Goal: Task Accomplishment & Management: Use online tool/utility

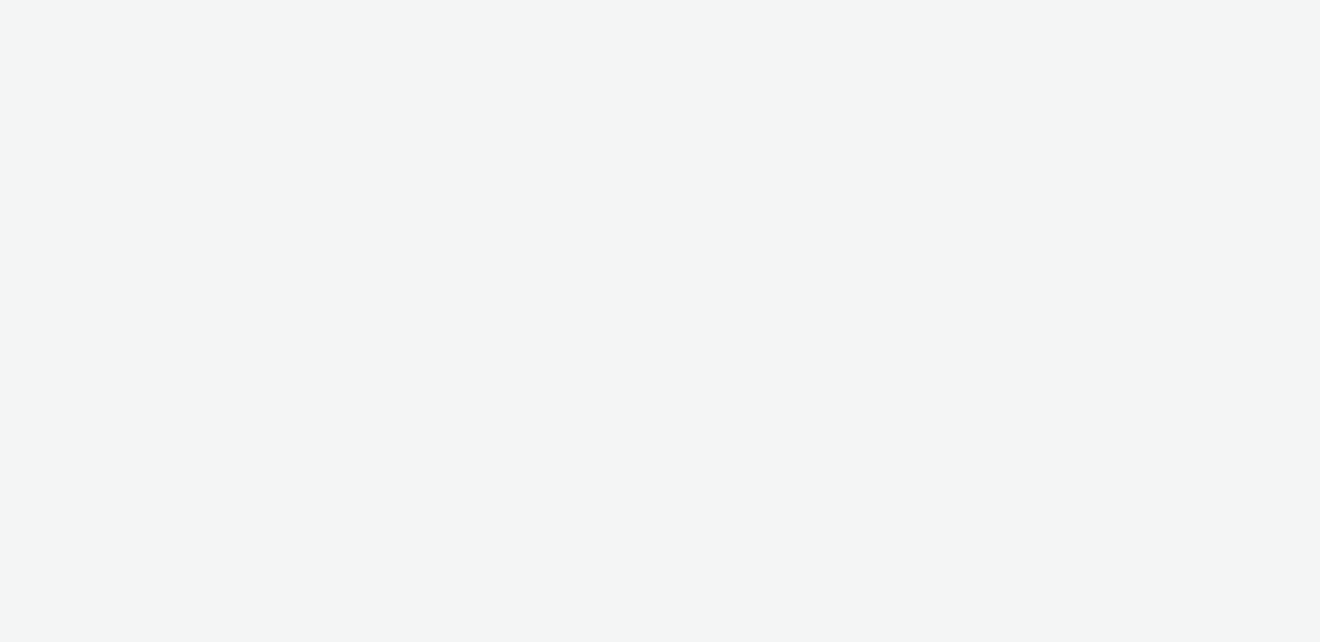
select select "10bae079-8a11-4fca-8b47-9e5fc357b551"
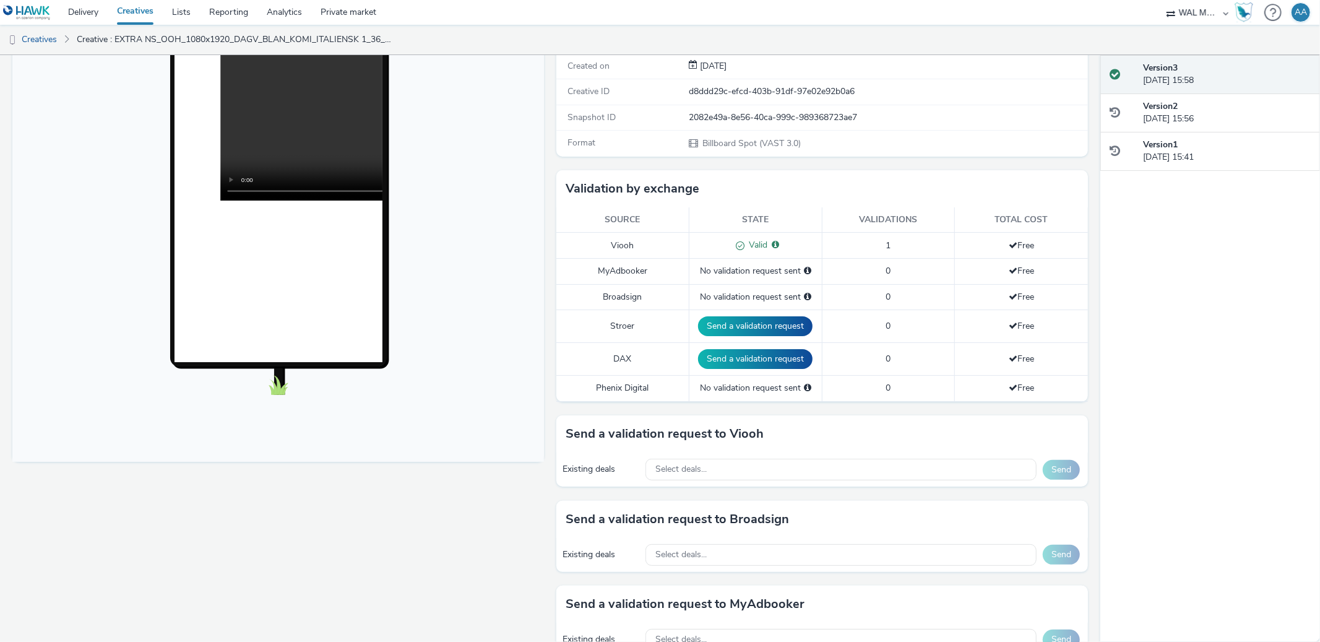
scroll to position [465, 0]
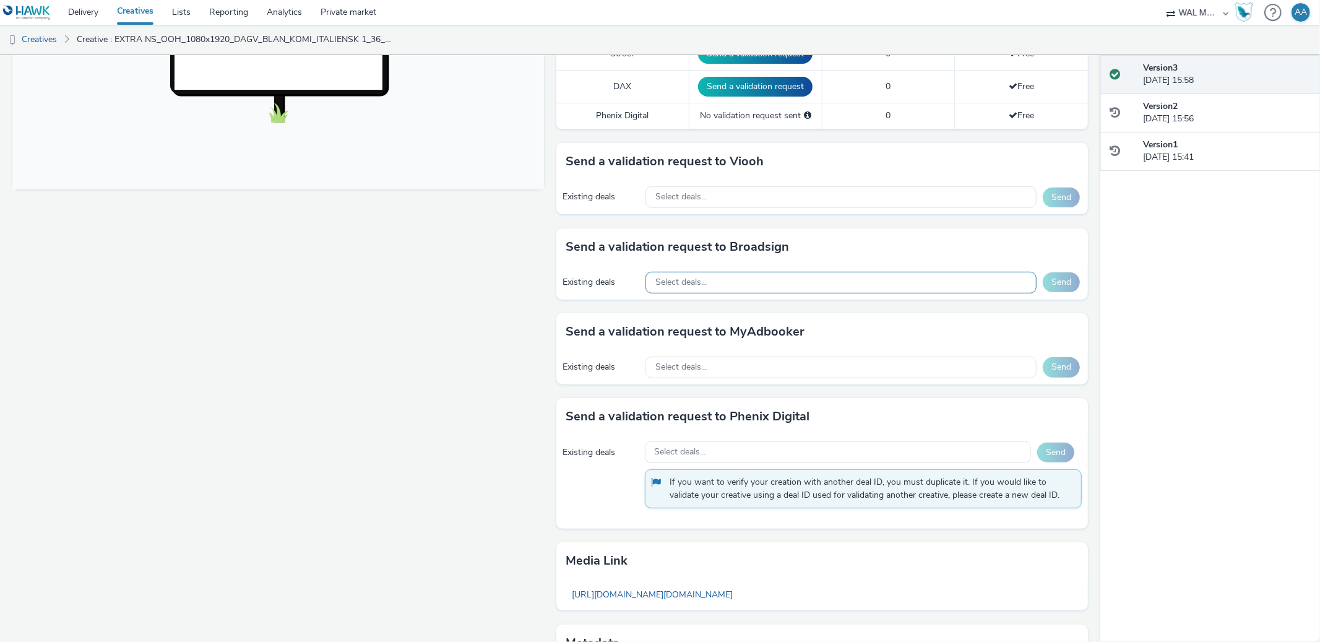
click at [729, 282] on div "Select deals..." at bounding box center [840, 283] width 391 height 22
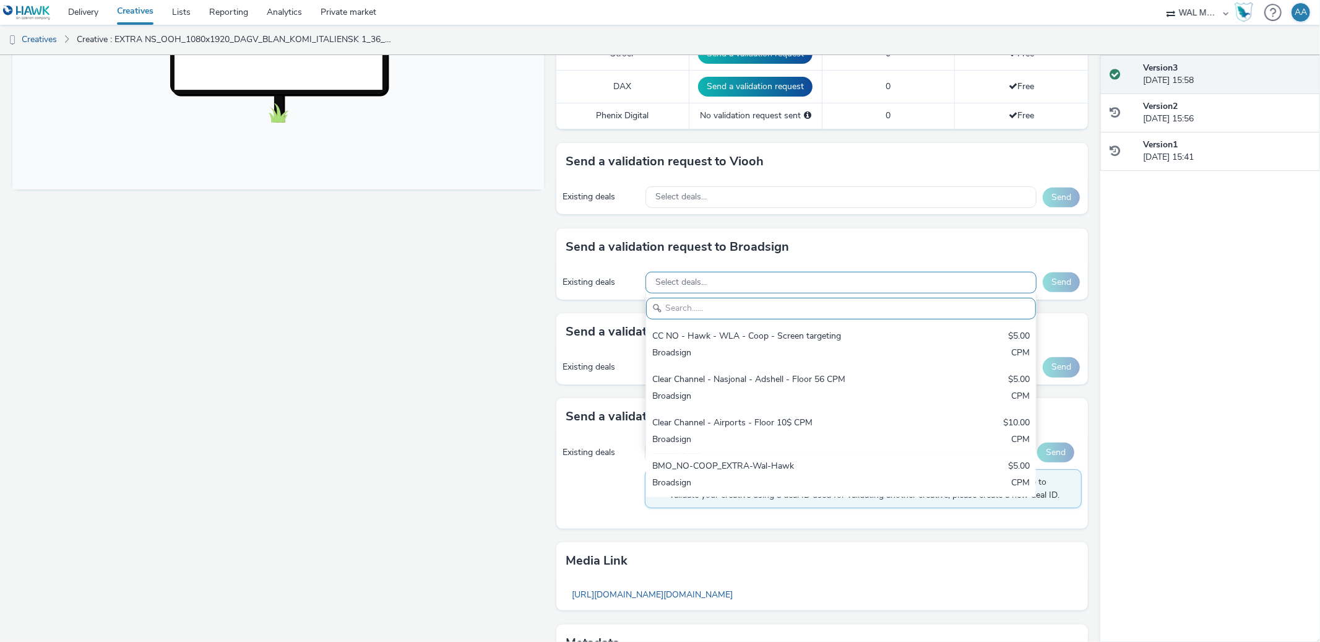
paste input "BMO_NO-COOP_EXTRA-Wal-Hawk"
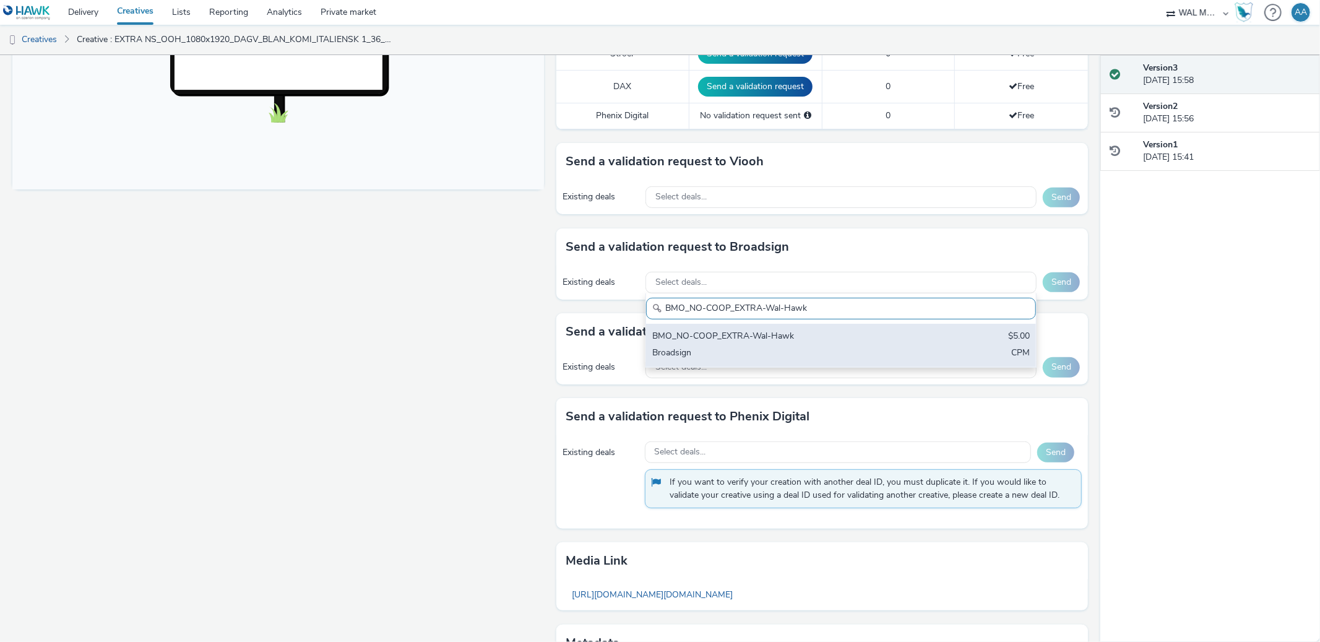
type input "BMO_NO-COOP_EXTRA-Wal-Hawk"
click at [737, 353] on div "Broadsign" at bounding box center [776, 353] width 249 height 14
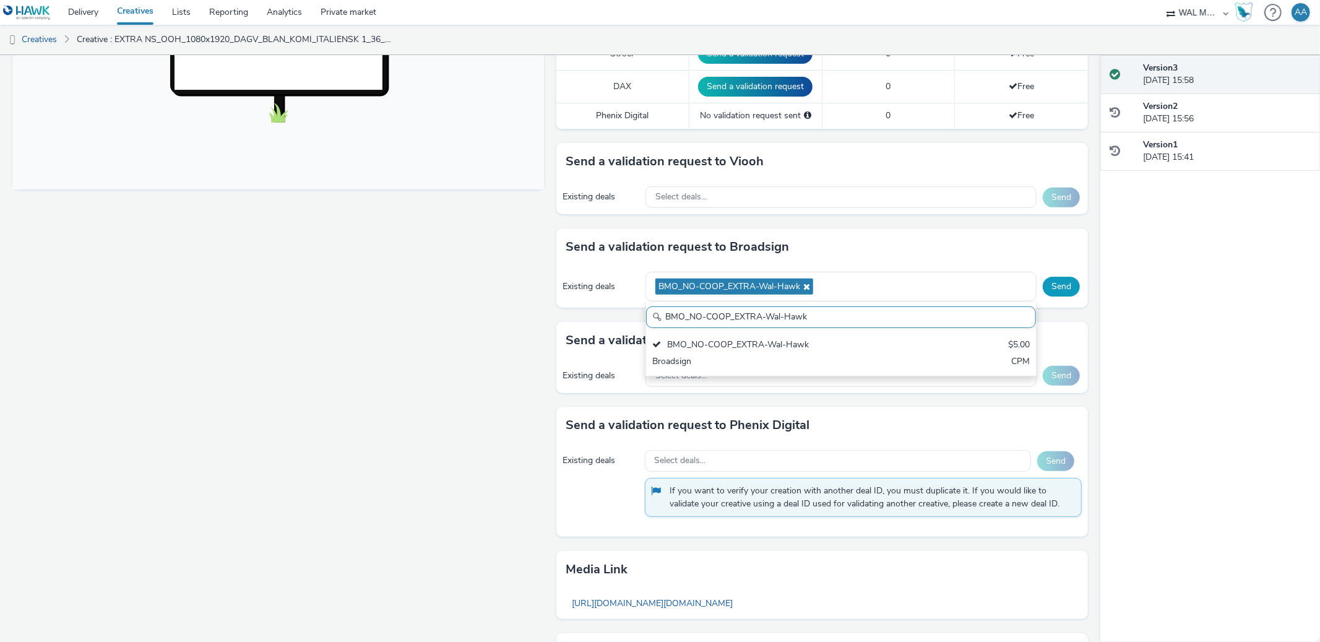
click at [1057, 287] on button "Send" at bounding box center [1060, 287] width 37 height 20
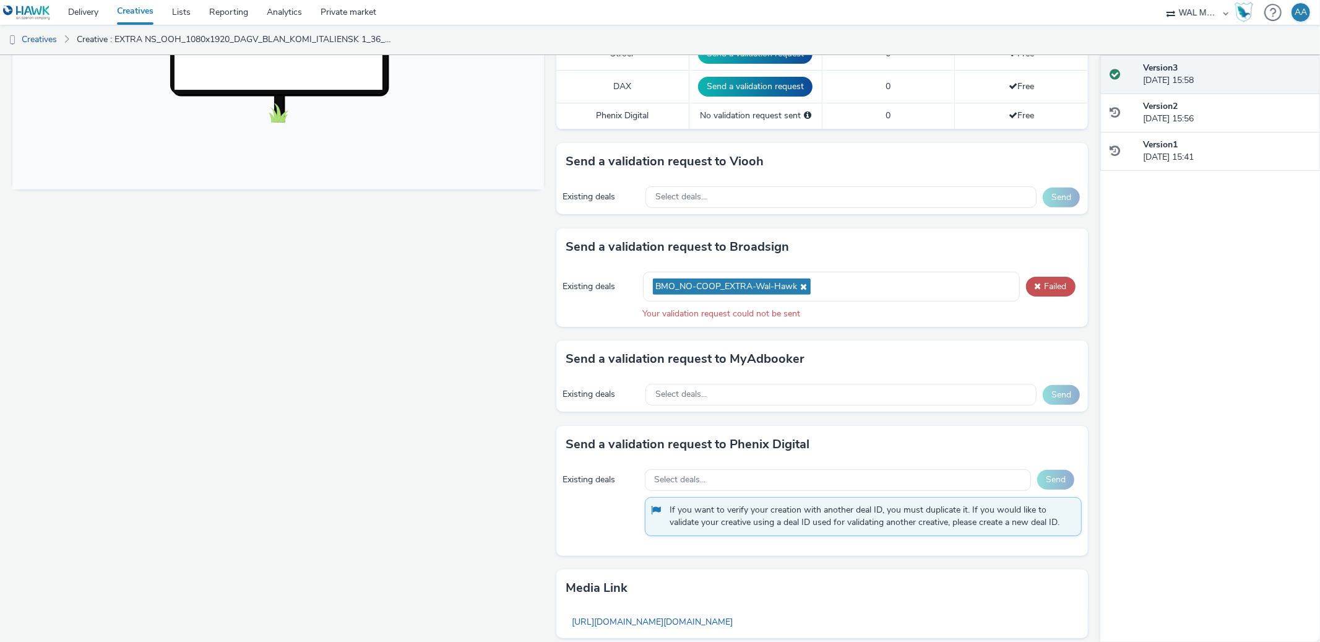
click at [1028, 301] on div "Existing deals BMO_NO-COOP_EXTRA-Wal-Hawk Failed Your validation request could …" at bounding box center [821, 295] width 531 height 61
click at [1043, 290] on button "Failed" at bounding box center [1050, 287] width 49 height 20
click at [1041, 286] on button "Failed" at bounding box center [1050, 287] width 49 height 20
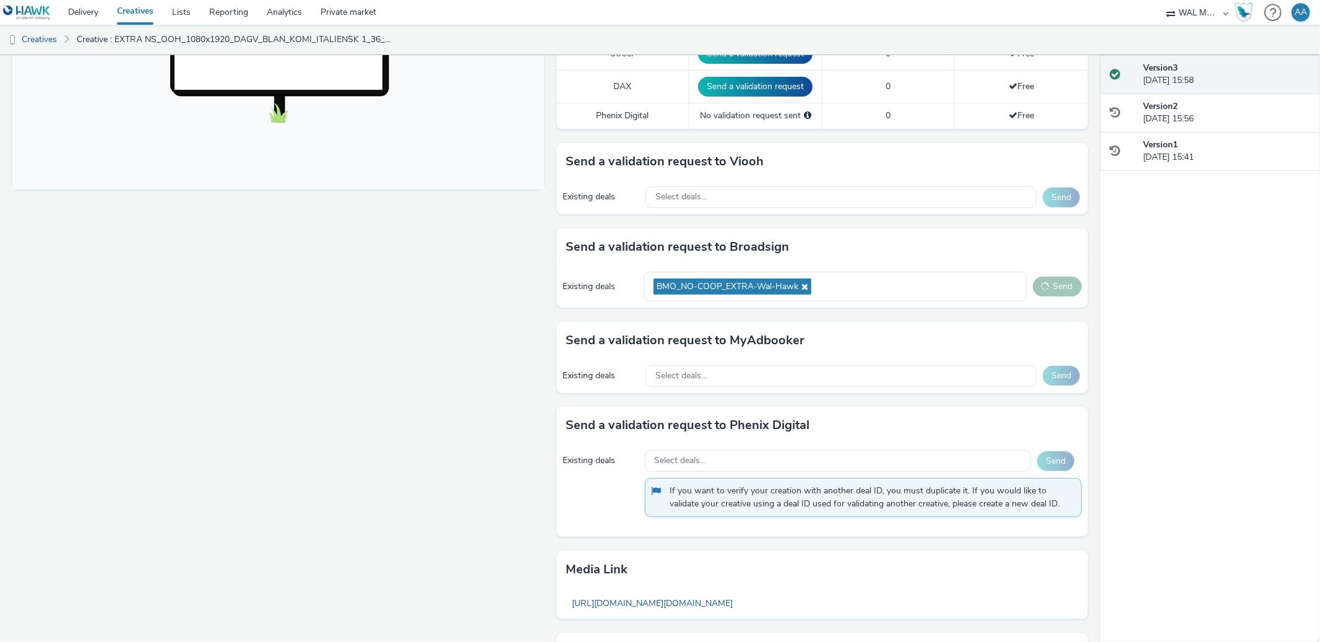
click at [1310, 15] on nav "Delivery Creatives Lists Reporting Analytics Private market Ad-on Media Nordic …" at bounding box center [660, 12] width 1320 height 25
click at [1305, 18] on div "AA" at bounding box center [1300, 12] width 12 height 19
click at [1253, 79] on strong "Platform & Organizations" at bounding box center [1253, 81] width 102 height 12
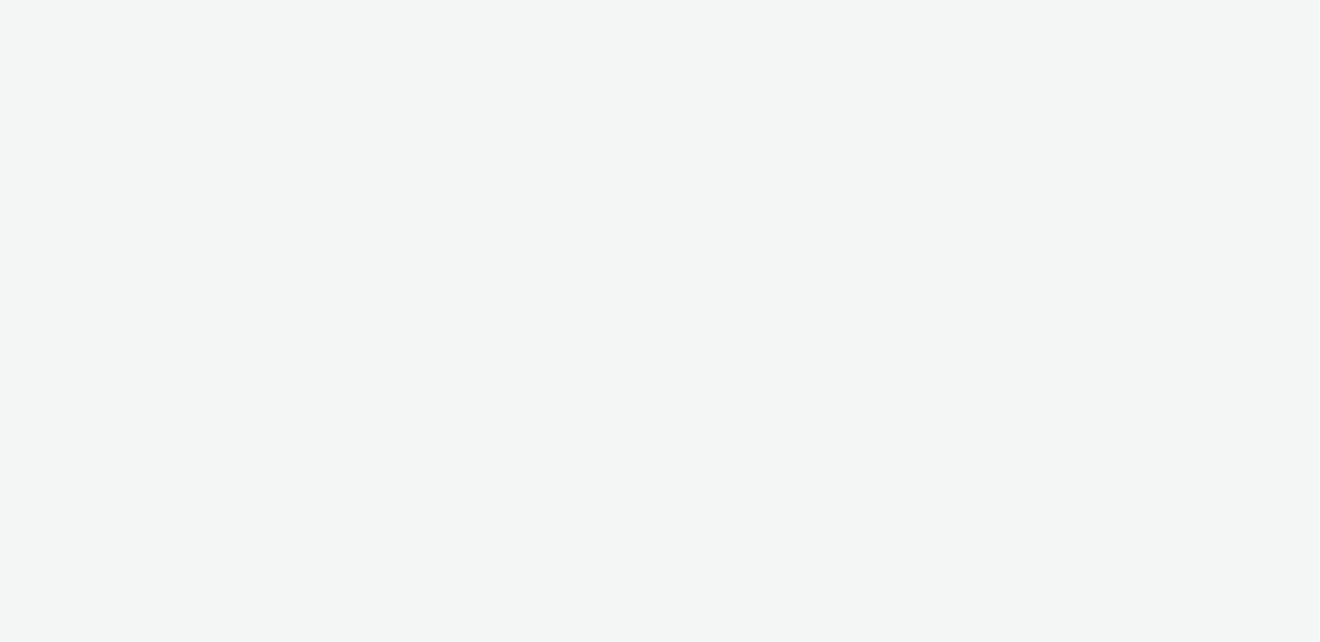
select select "10bae079-8a11-4fca-8b47-9e5fc357b551"
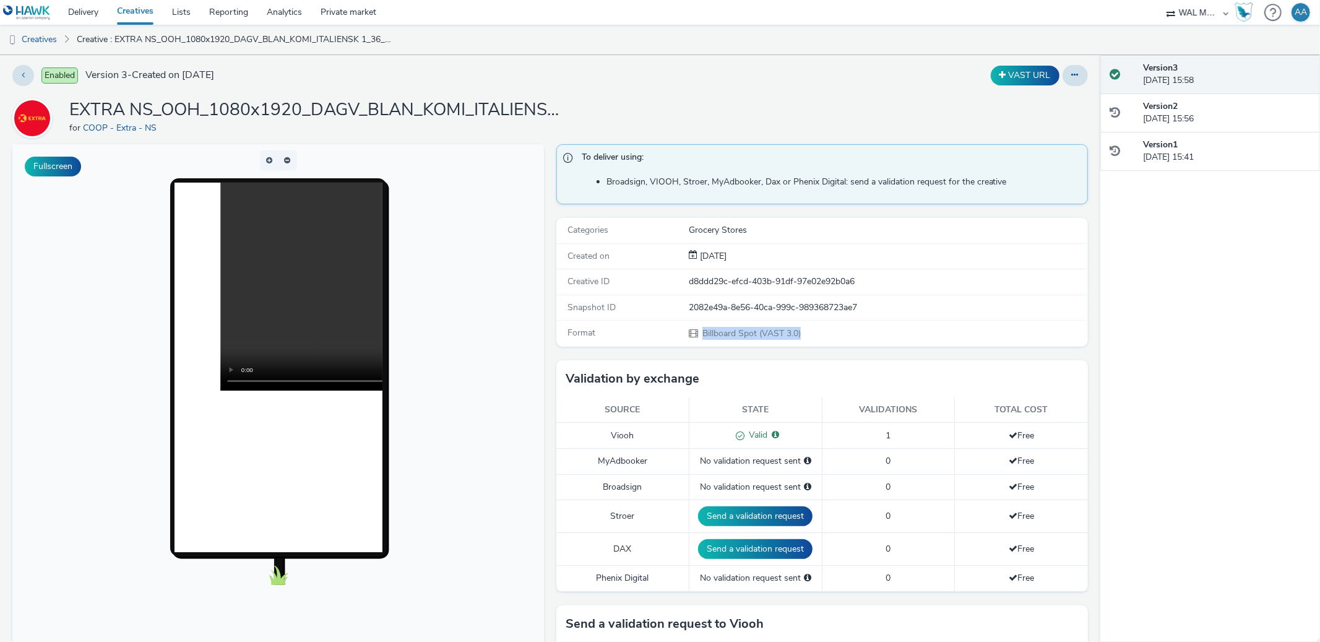
drag, startPoint x: 671, startPoint y: 329, endPoint x: 841, endPoint y: 330, distance: 170.8
click at [841, 330] on div "Format Billboard Spot (VAST 3.0)" at bounding box center [821, 332] width 531 height 25
click at [872, 333] on div "Billboard Spot (VAST 3.0)" at bounding box center [887, 333] width 397 height 13
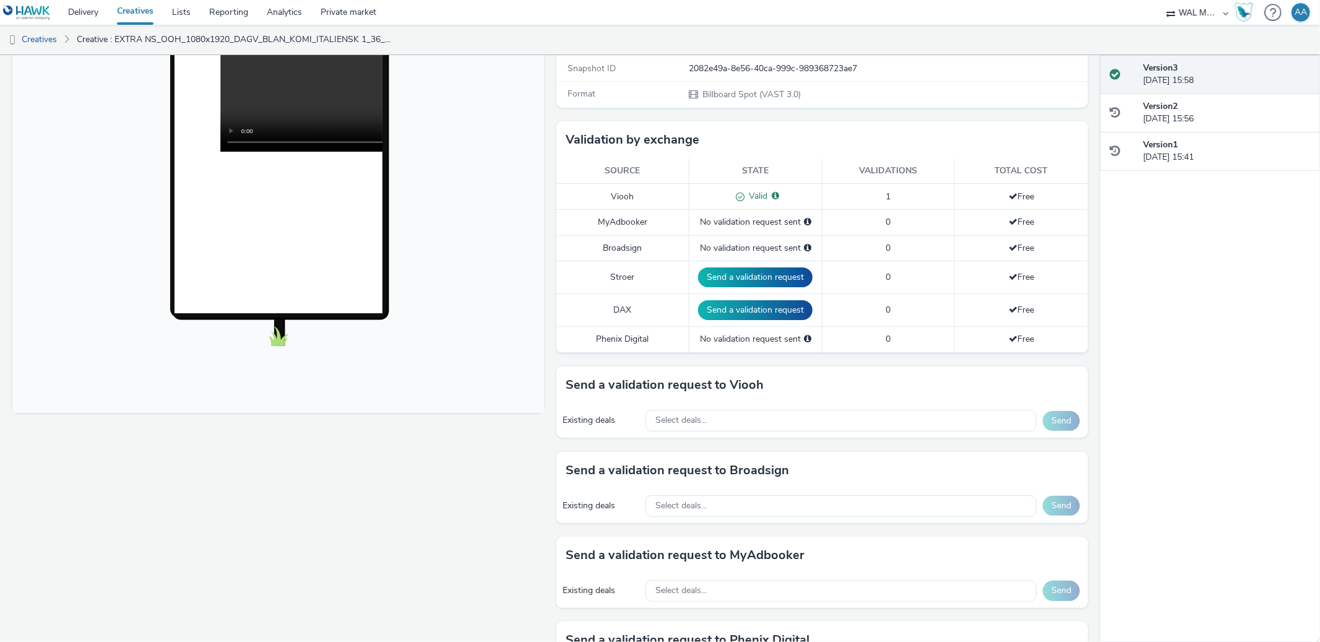
scroll to position [549, 0]
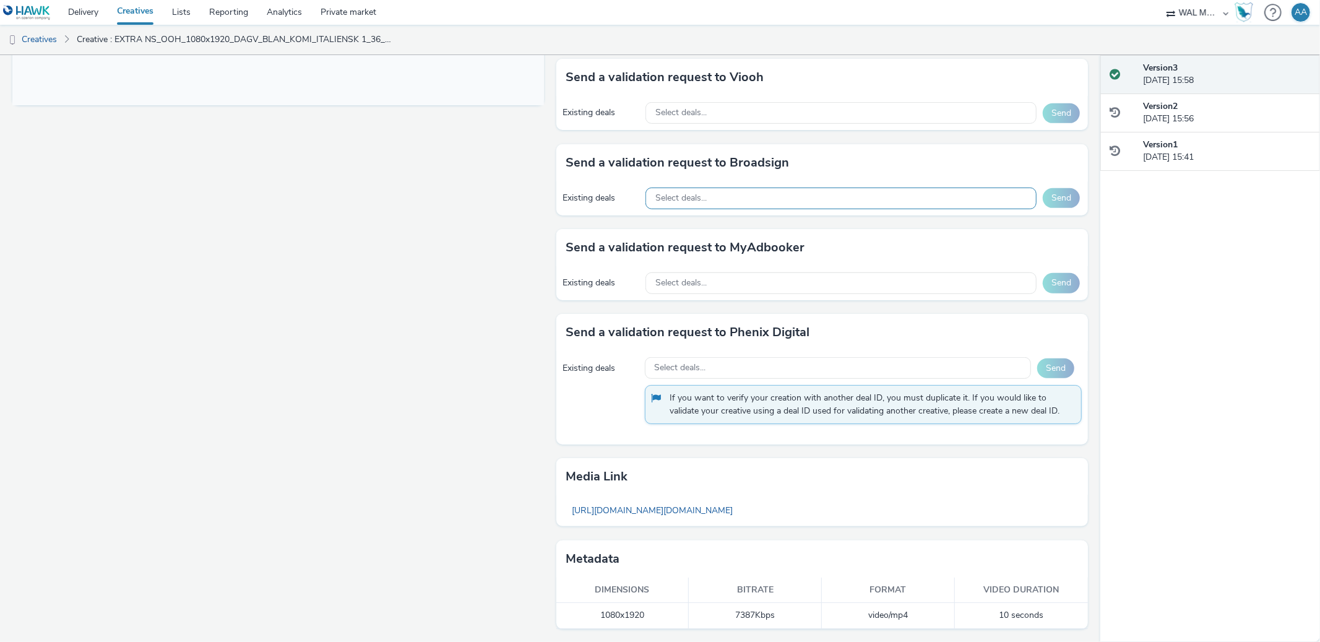
click at [726, 195] on div "Select deals..." at bounding box center [840, 198] width 391 height 22
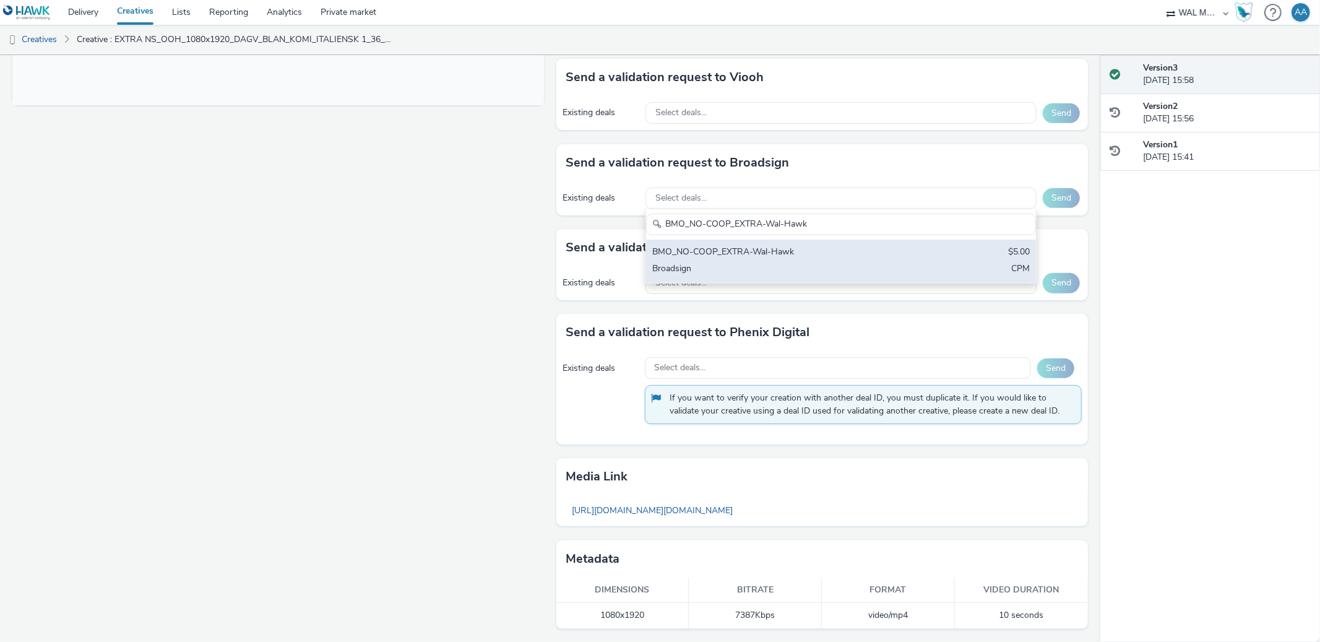
type input "BMO_NO-COOP_EXTRA-Wal-Hawk"
click at [844, 252] on div "BMO_NO-COOP_EXTRA-Wal-Hawk" at bounding box center [776, 253] width 249 height 14
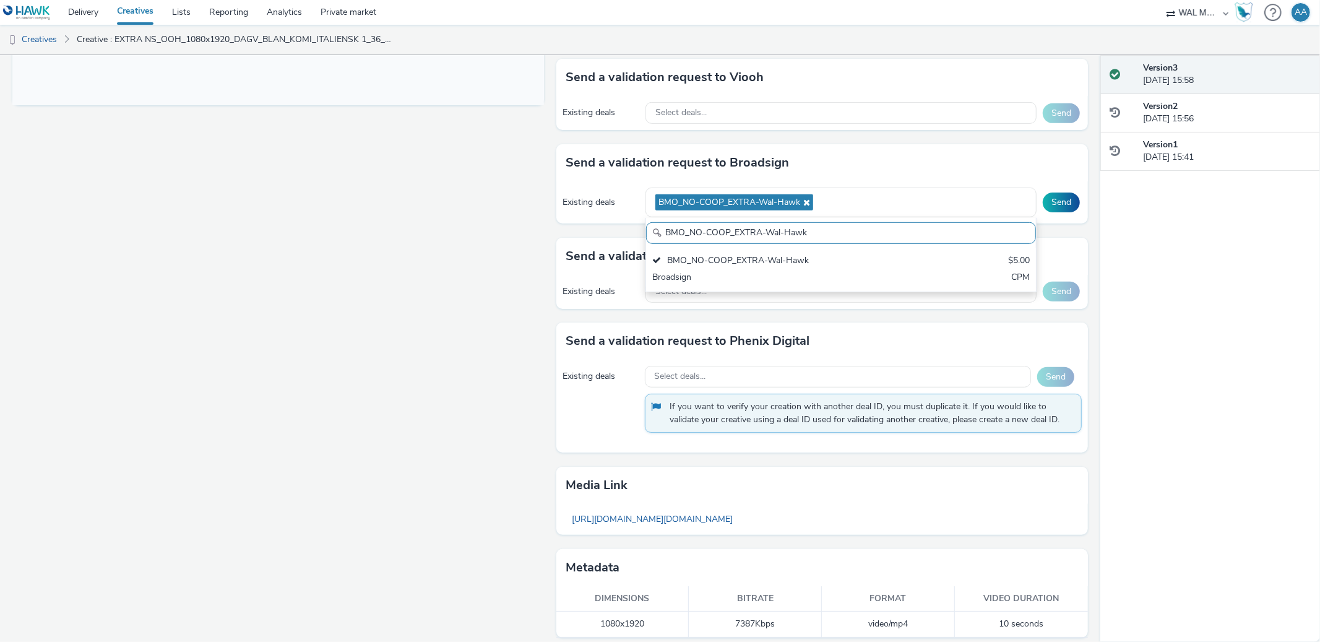
click at [352, 273] on div "Fullscreen" at bounding box center [281, 124] width 538 height 1053
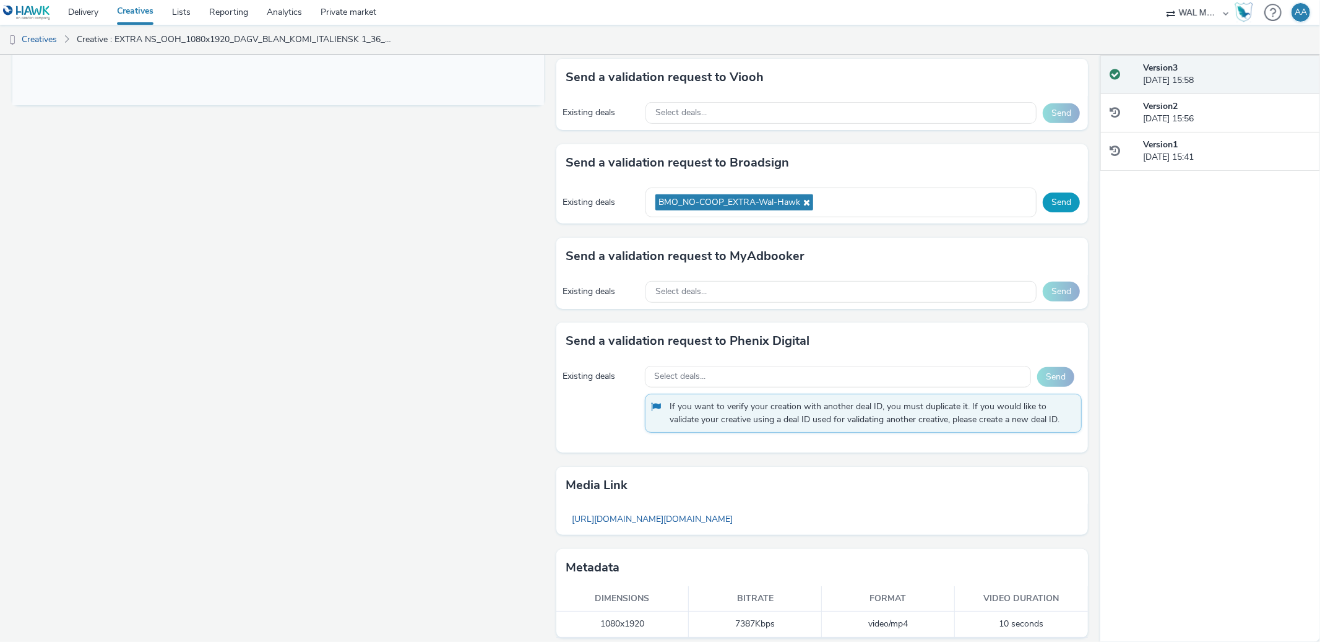
click at [1060, 206] on button "Send" at bounding box center [1060, 202] width 37 height 20
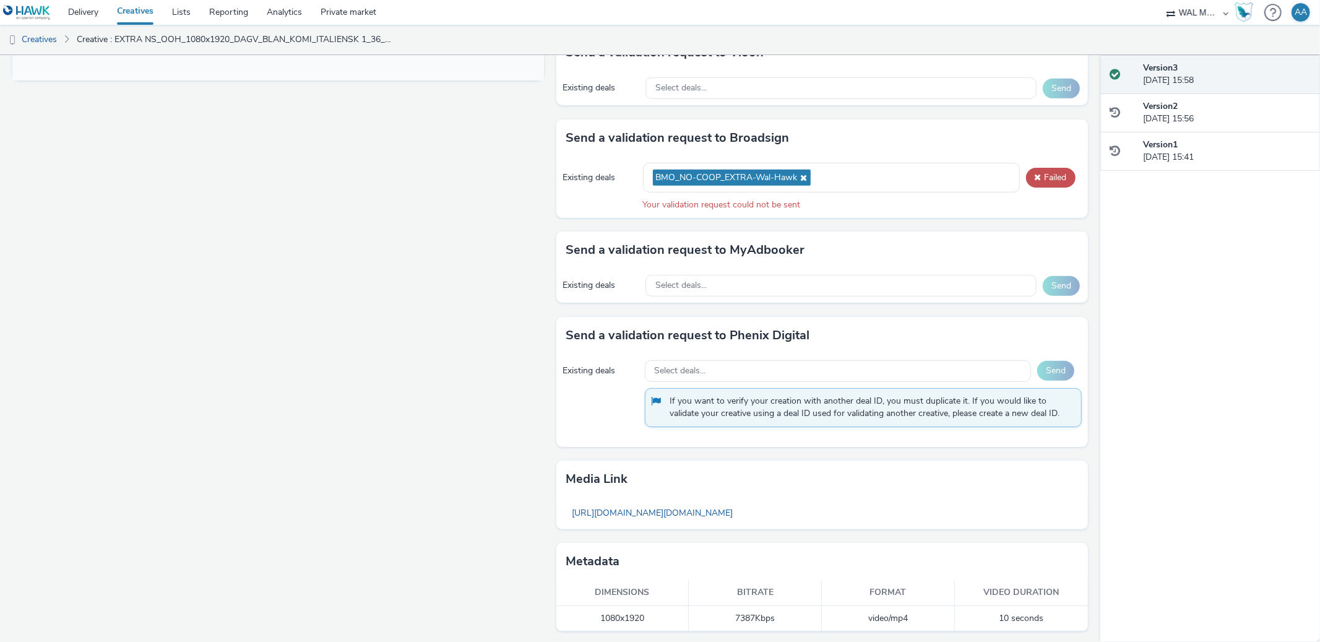
scroll to position [571, 0]
click at [1191, 20] on select "Ad-on Media Nordic Apex AZERION Facefirst Hawk Prospero TRY Schjærven Media WAL…" at bounding box center [1197, 12] width 74 height 25
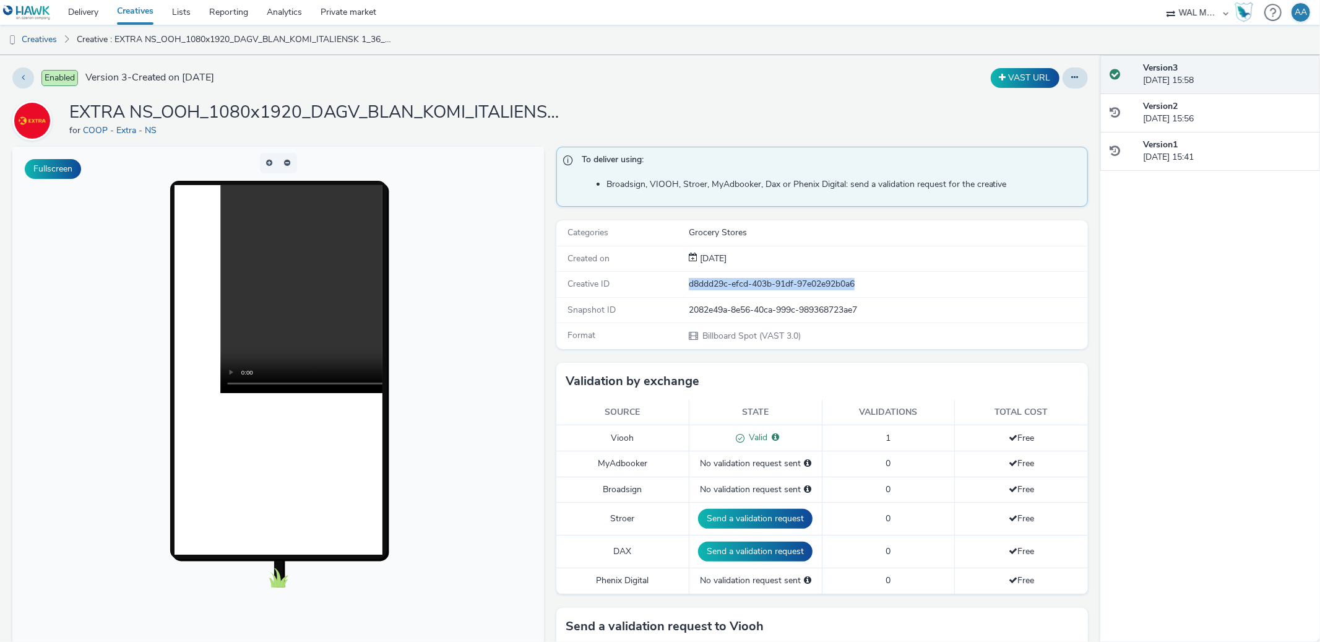
drag, startPoint x: 673, startPoint y: 286, endPoint x: 888, endPoint y: 279, distance: 215.4
click at [888, 279] on div "Creative ID d8ddd29c-efcd-403b-91df-97e02e92b0a6" at bounding box center [821, 284] width 531 height 25
click at [736, 109] on div "EXTRA NS_OOH_1080x1920_DAGV_BLAN_KOMI_ITALIENSK 1_36_38_2025 for COOP - Extra -…" at bounding box center [549, 121] width 1075 height 40
click at [660, 92] on div "Enabled Version 3 - Created on 26 August 2025 VAST URL EXTRA NS_OOH_1080x1920_D…" at bounding box center [550, 348] width 1100 height 586
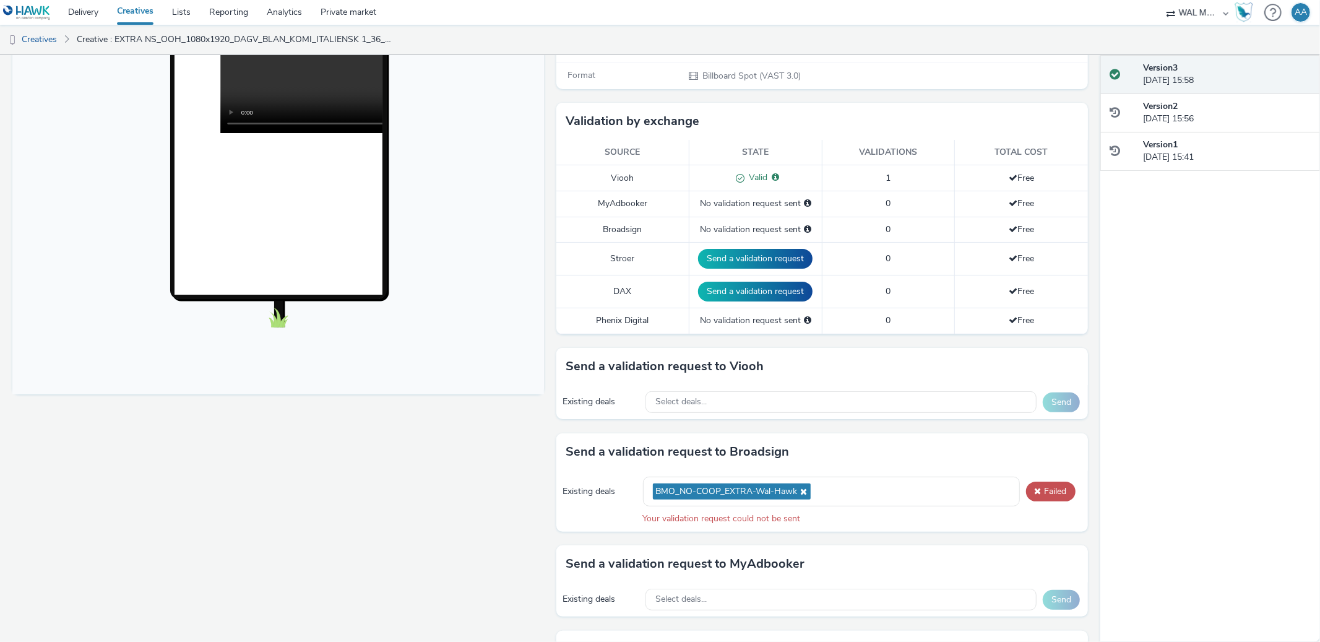
scroll to position [470, 0]
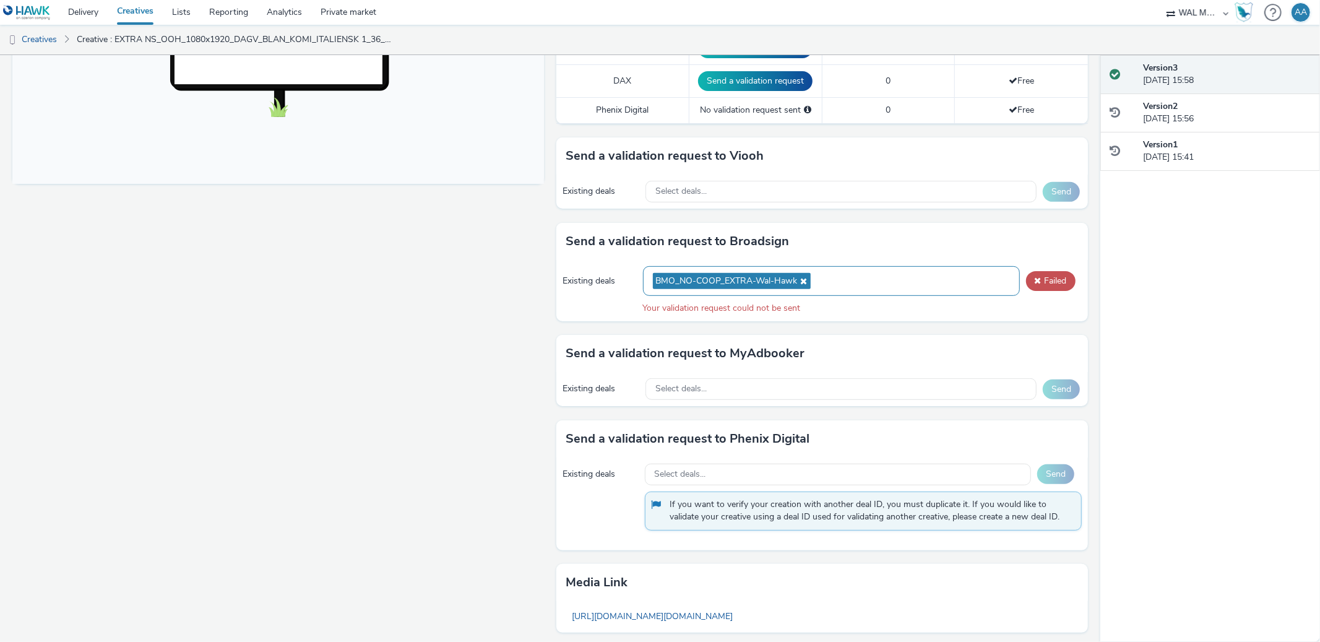
click at [797, 283] on icon at bounding box center [802, 281] width 10 height 9
click at [791, 283] on span "BMO_NO-COOP_EXTRA-Wal-Hawk" at bounding box center [727, 281] width 142 height 11
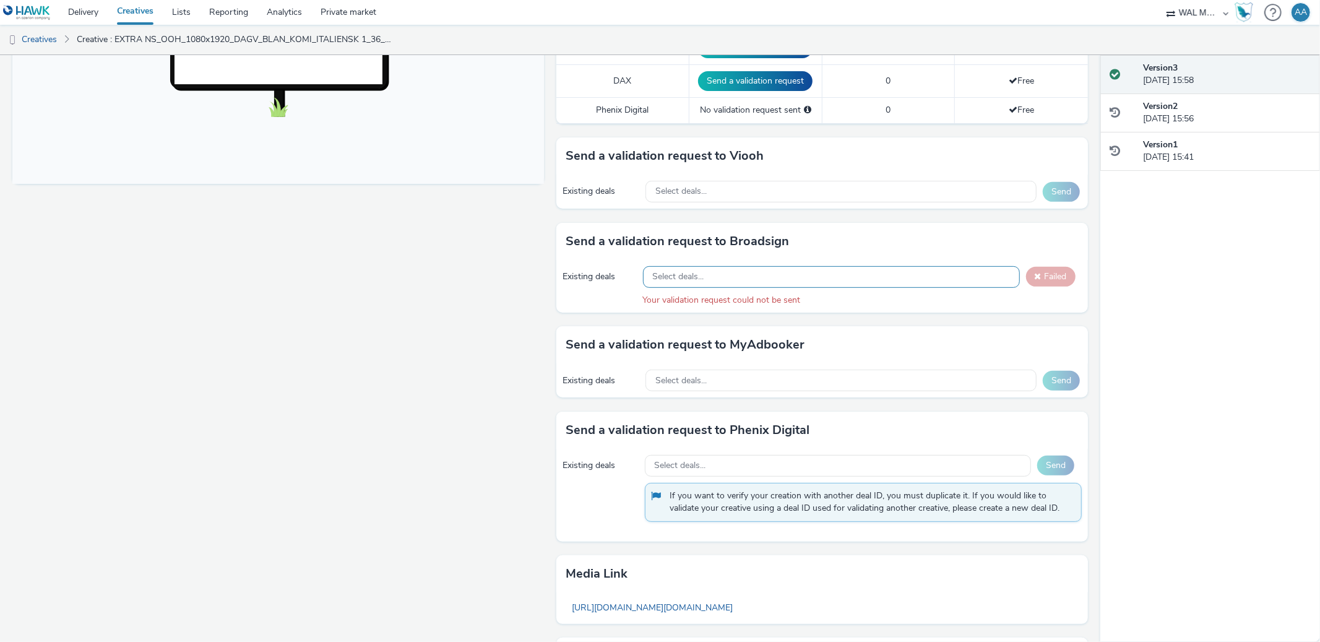
click at [786, 283] on div "Select deals..." at bounding box center [831, 277] width 377 height 22
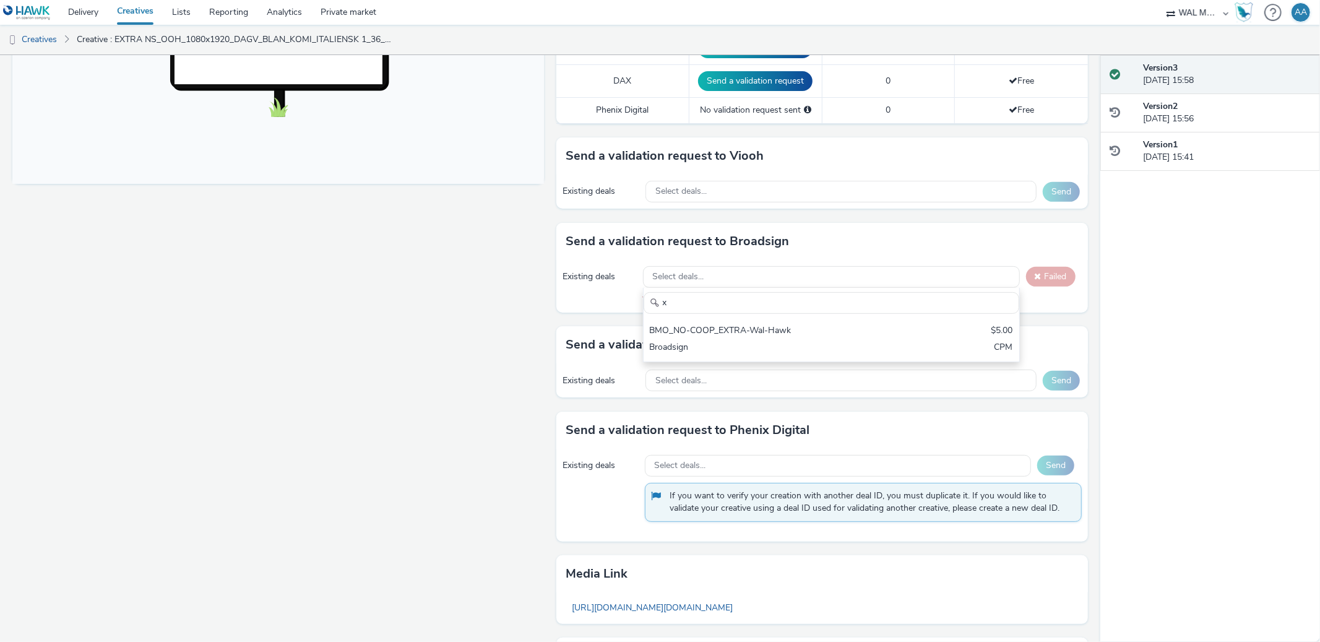
type input "x"
drag, startPoint x: 501, startPoint y: 369, endPoint x: 250, endPoint y: 236, distance: 284.2
click at [486, 369] on div "Fullscreen" at bounding box center [281, 207] width 538 height 1063
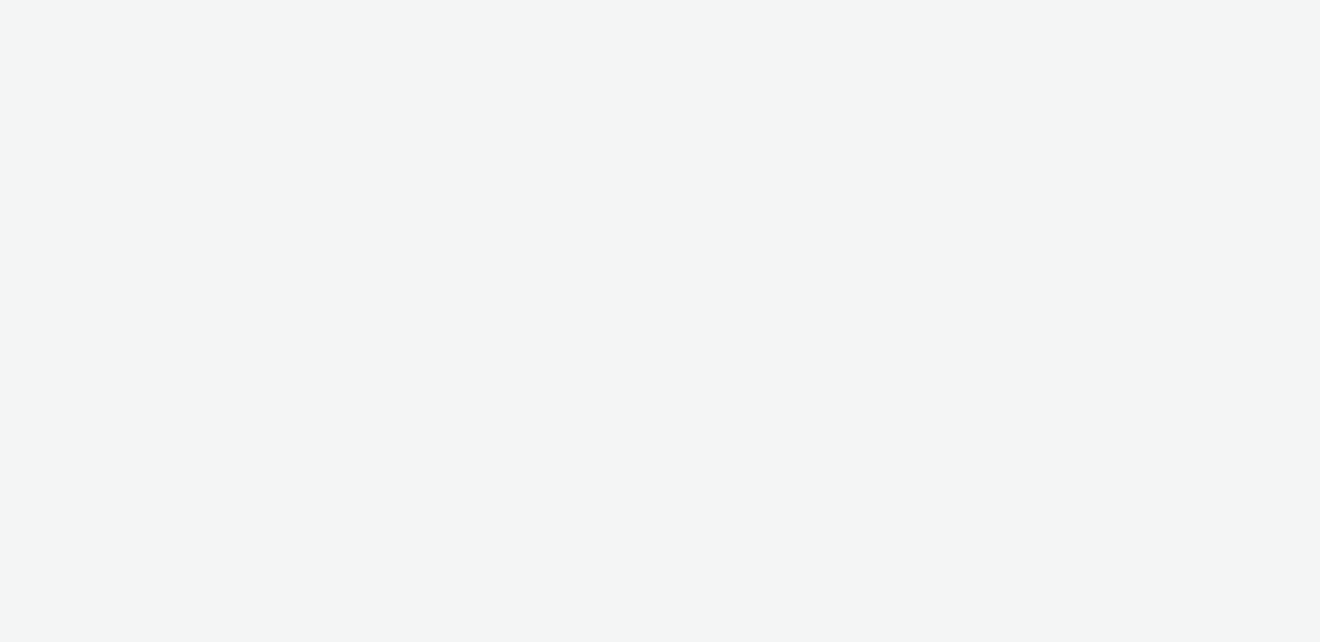
select select "10bae079-8a11-4fca-8b47-9e5fc357b551"
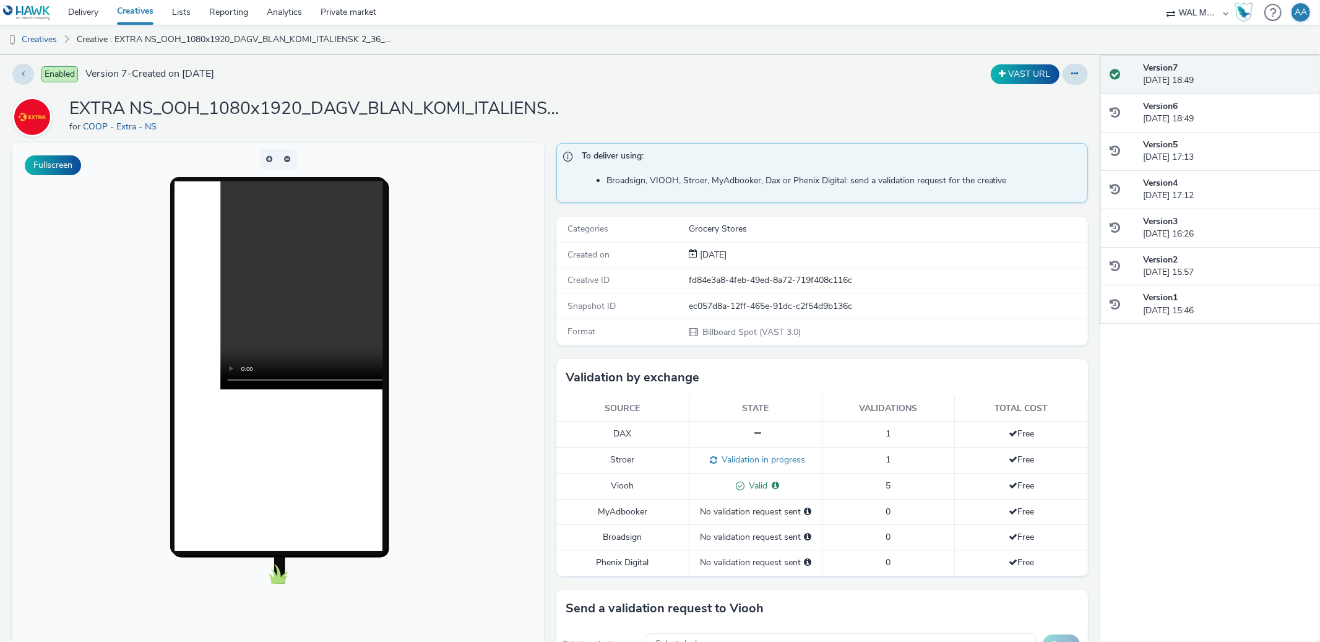
scroll to position [5, 0]
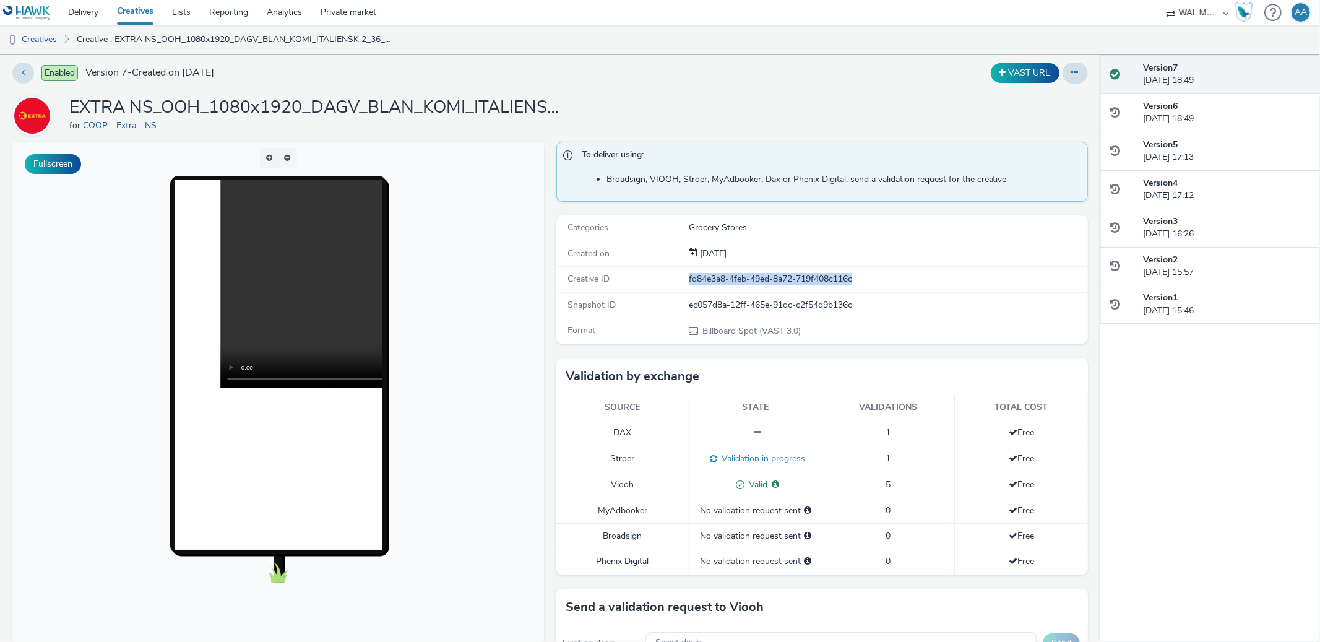
drag, startPoint x: 833, startPoint y: 281, endPoint x: 662, endPoint y: 281, distance: 171.4
click at [662, 281] on div "Creative ID fd84e3a8-4feb-49ed-8a72-719f408c116c" at bounding box center [821, 279] width 531 height 25
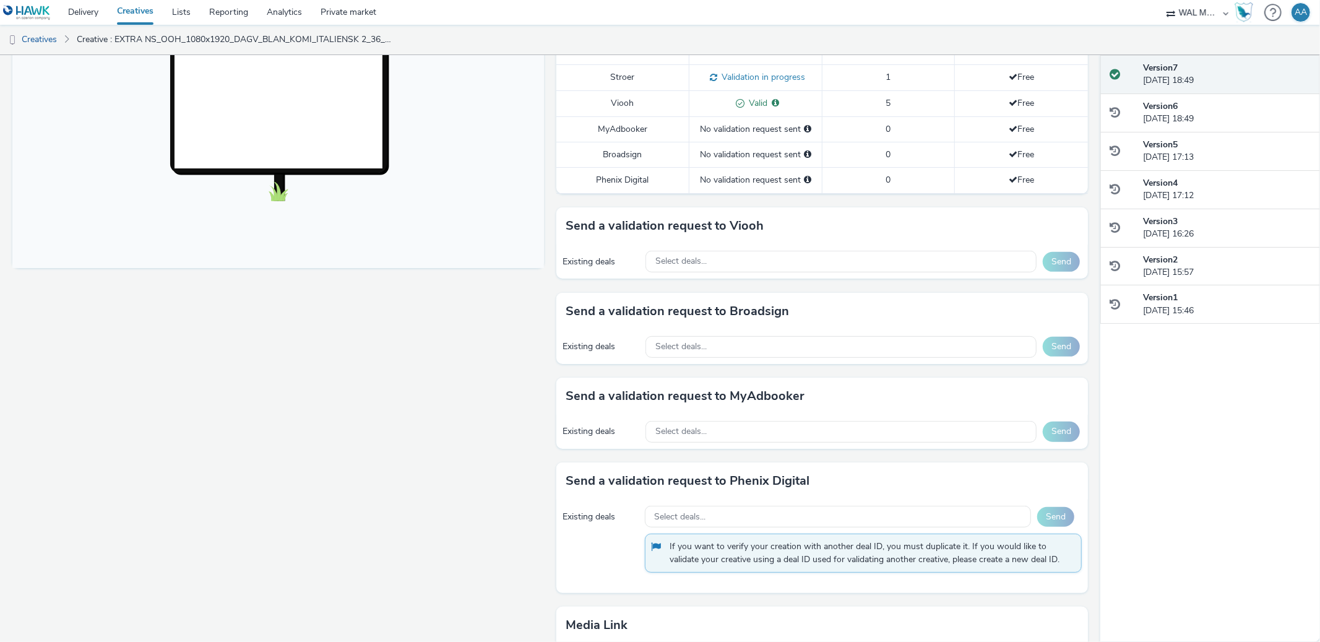
scroll to position [535, 0]
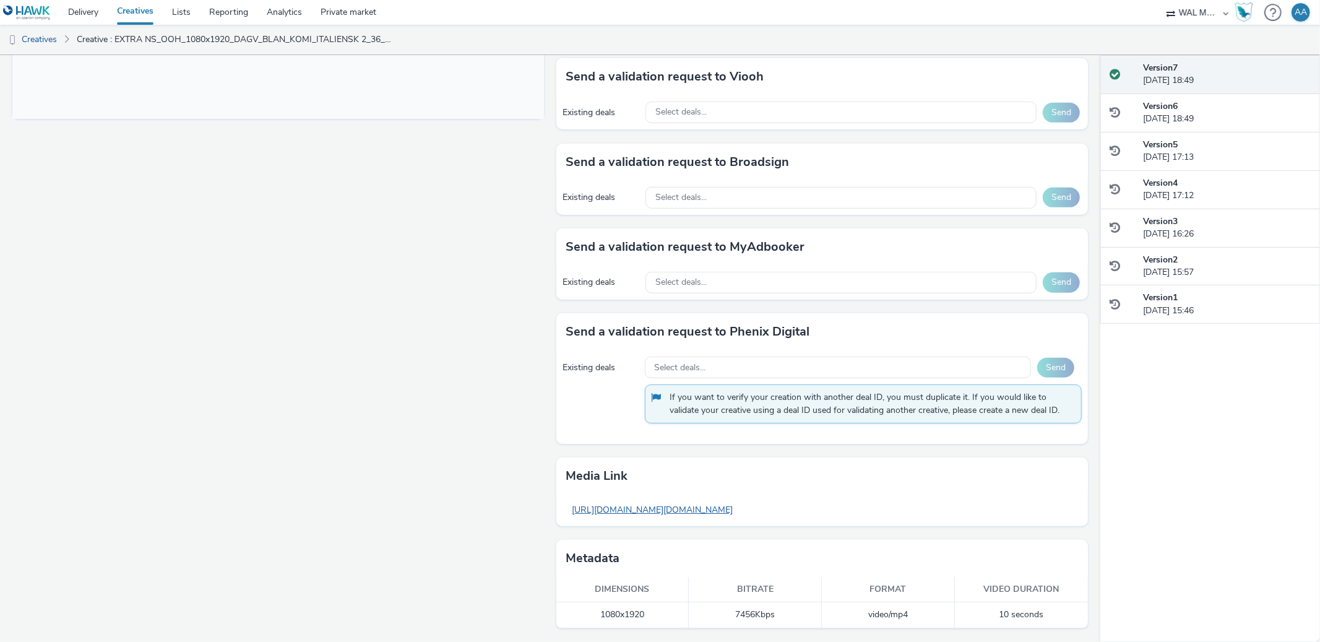
copy link "[URL][DOMAIN_NAME][DOMAIN_NAME]"
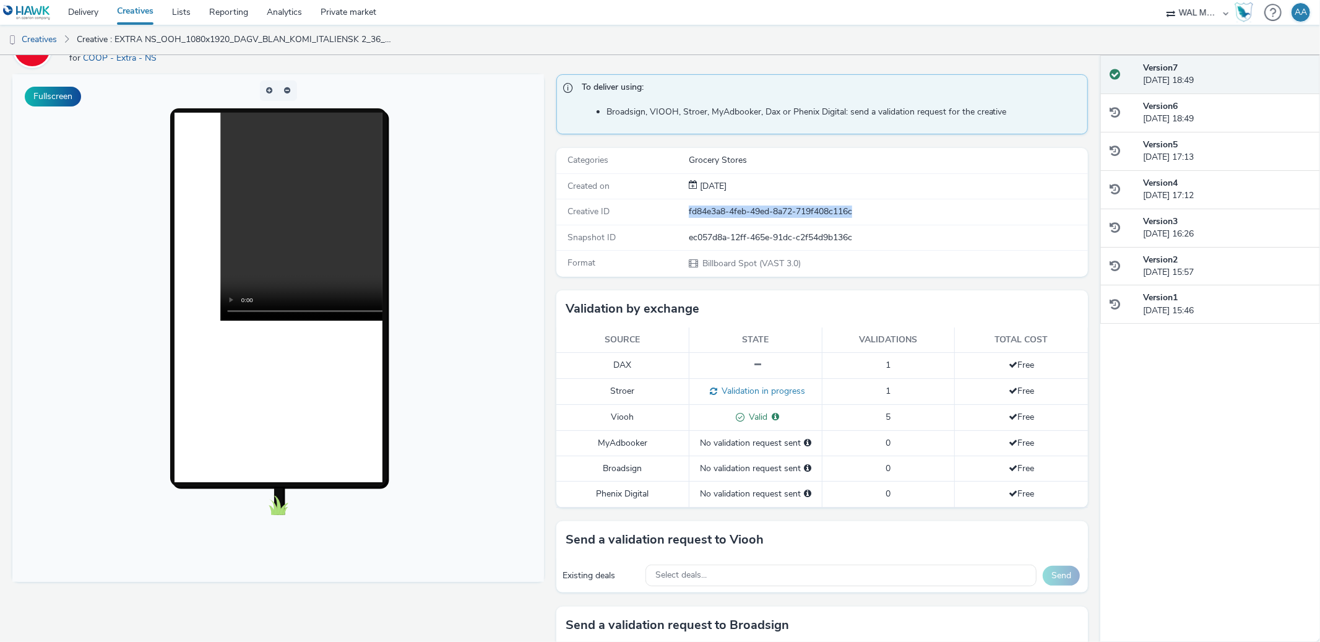
scroll to position [0, 0]
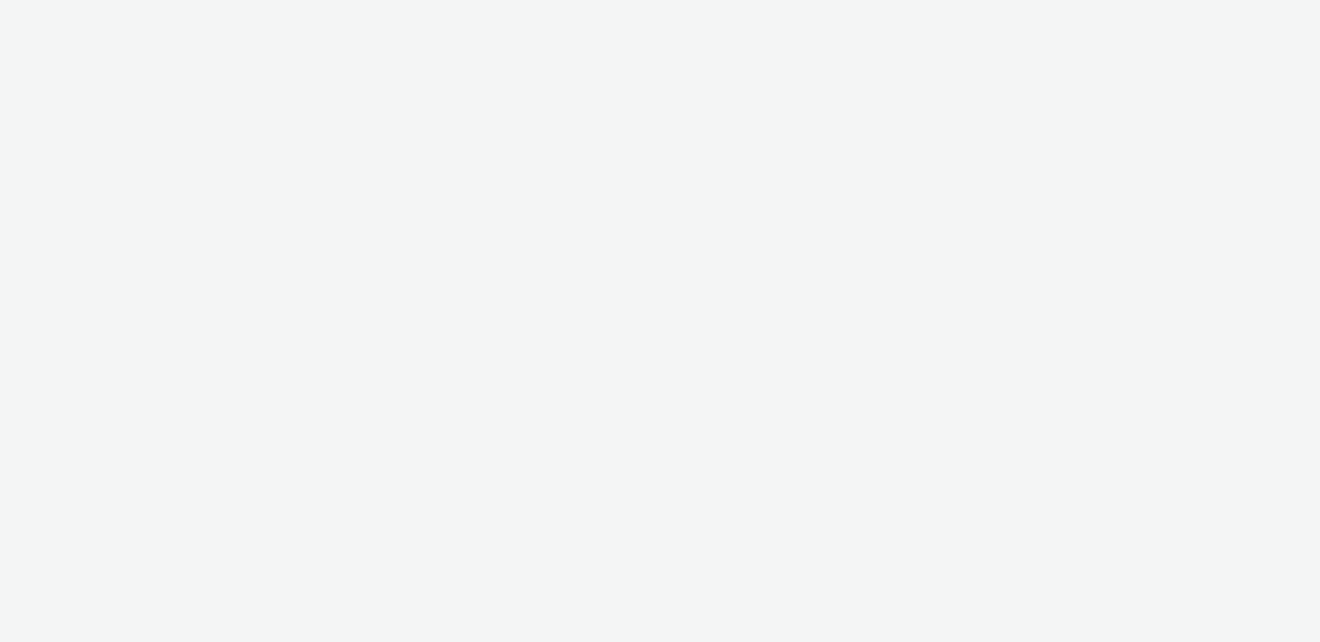
select select "10bae079-8a11-4fca-8b47-9e5fc357b551"
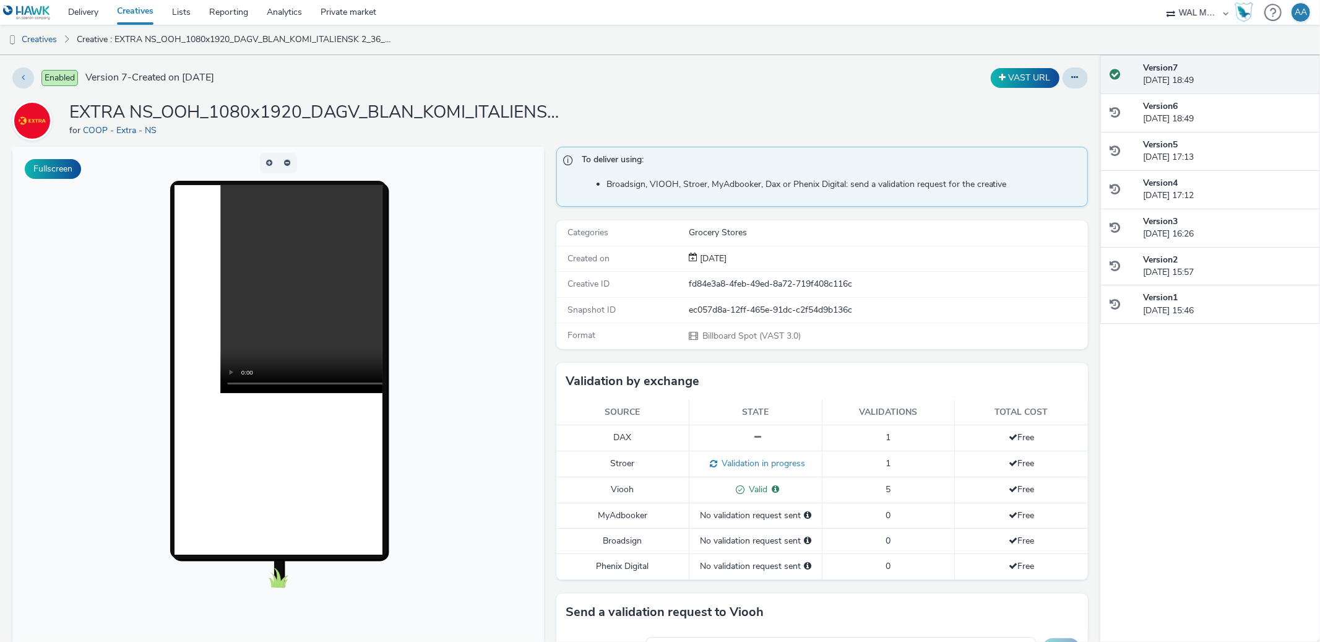
click at [739, 106] on div "EXTRA NS_OOH_1080x1920_DAGV_BLAN_KOMI_ITALIENSK 2_36_38_2025 for COOP - Extra -…" at bounding box center [549, 121] width 1075 height 40
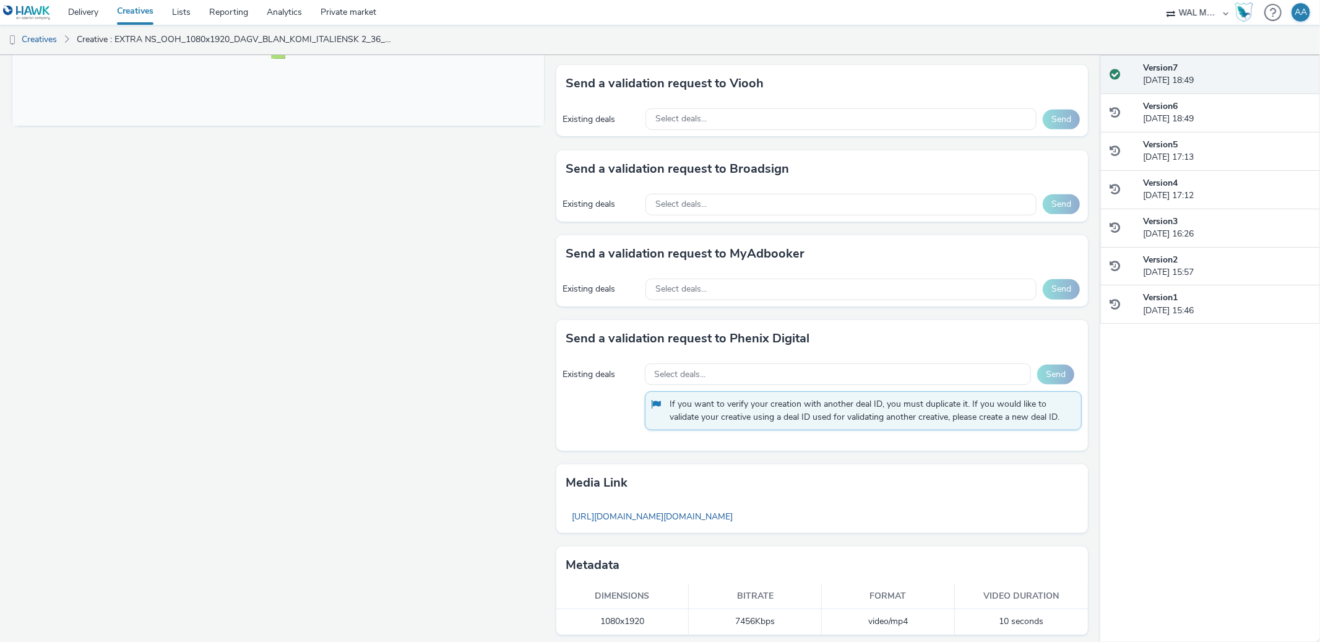
scroll to position [535, 0]
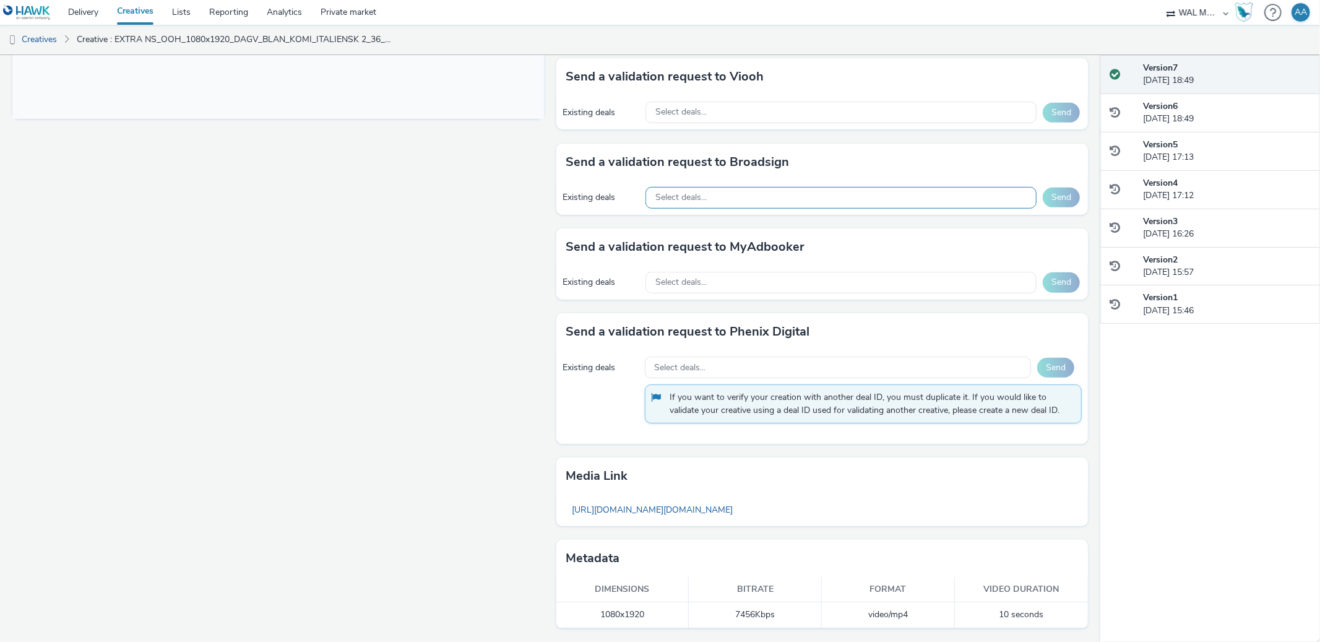
click at [691, 199] on span "Select deals..." at bounding box center [680, 197] width 51 height 11
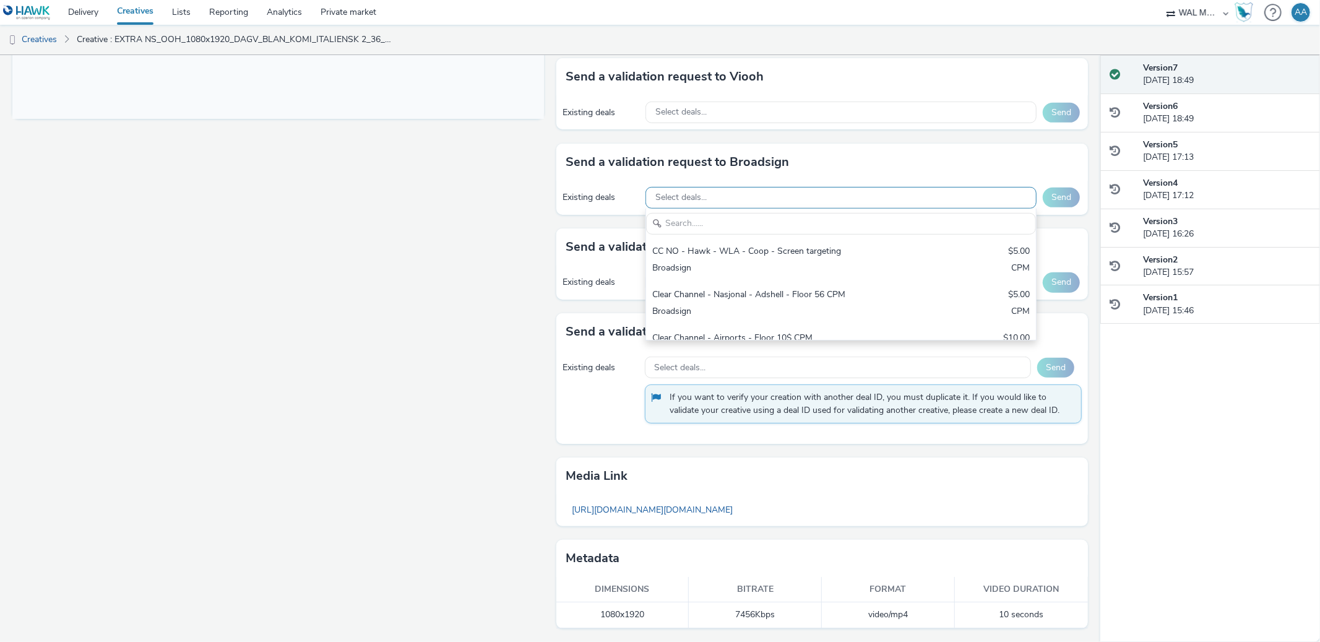
scroll to position [0, 0]
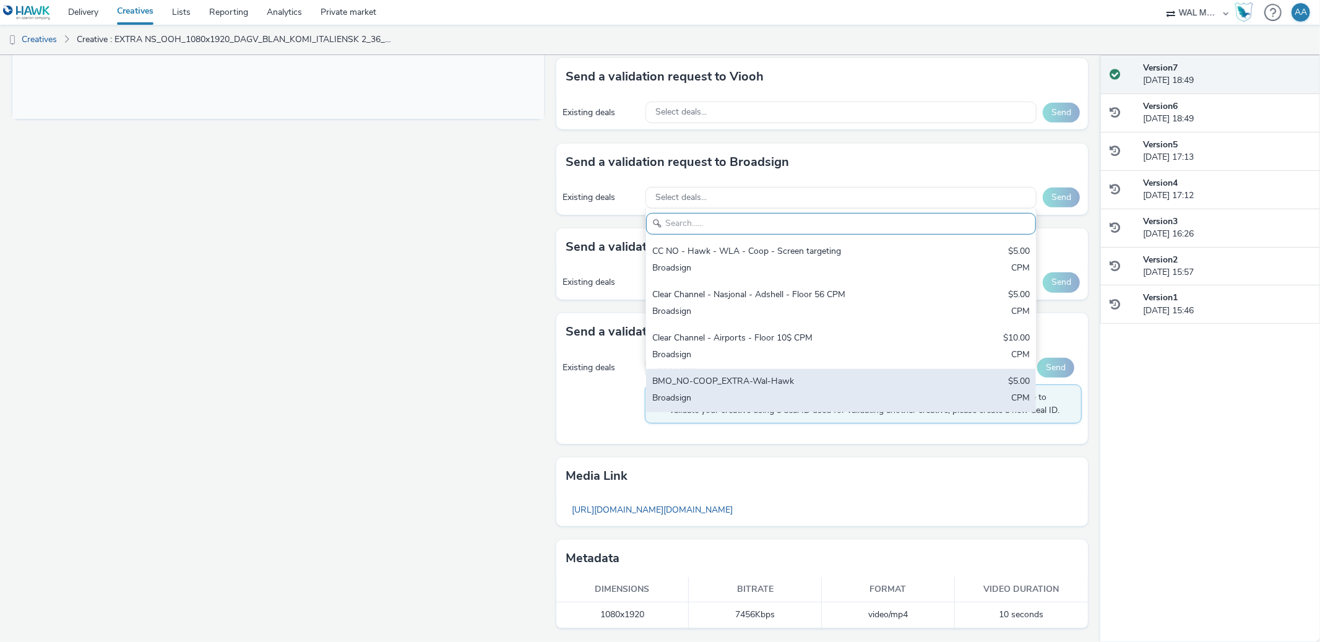
click at [755, 392] on div "Broadsign" at bounding box center [776, 399] width 249 height 14
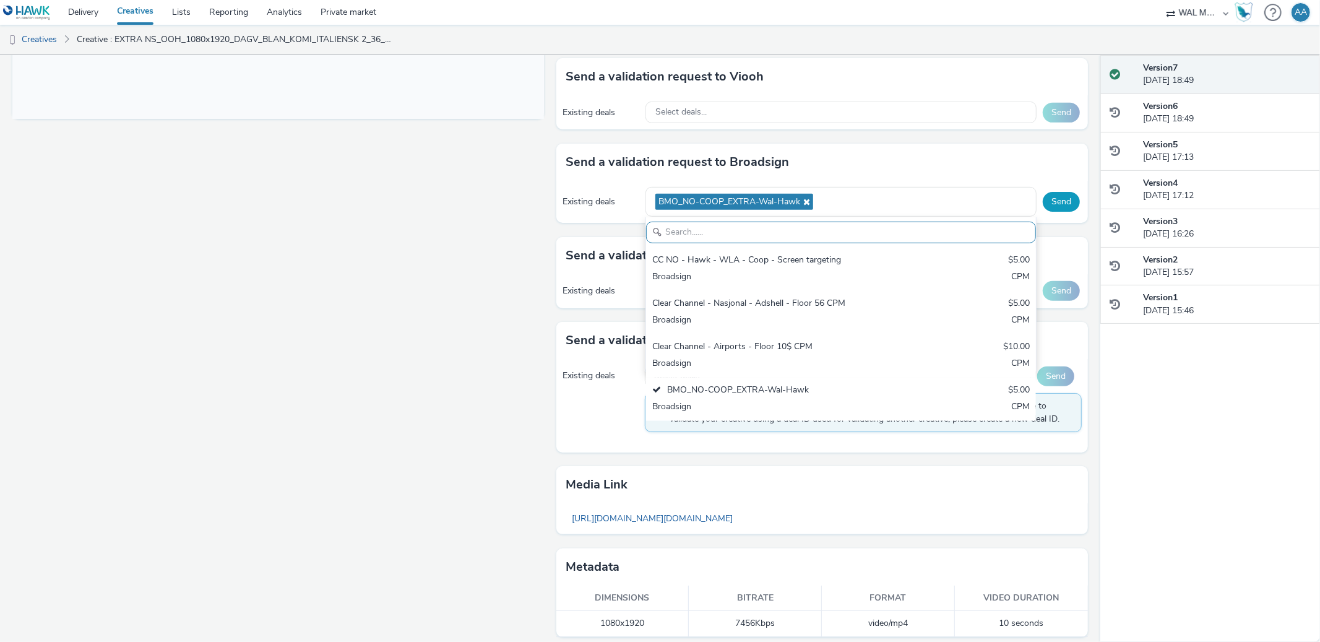
click at [1052, 202] on button "Send" at bounding box center [1060, 202] width 37 height 20
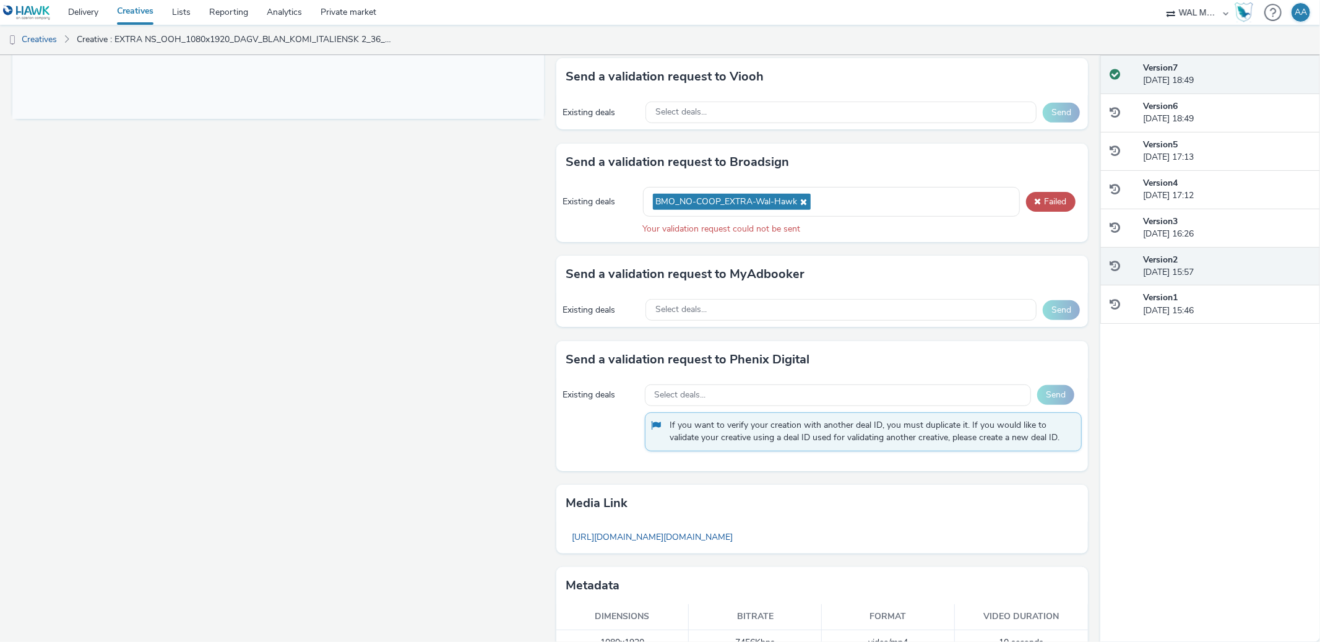
drag, startPoint x: 1147, startPoint y: 272, endPoint x: 1147, endPoint y: 282, distance: 9.9
click at [1146, 277] on div "Version 2 26 August 2025, 15:57" at bounding box center [1226, 266] width 167 height 25
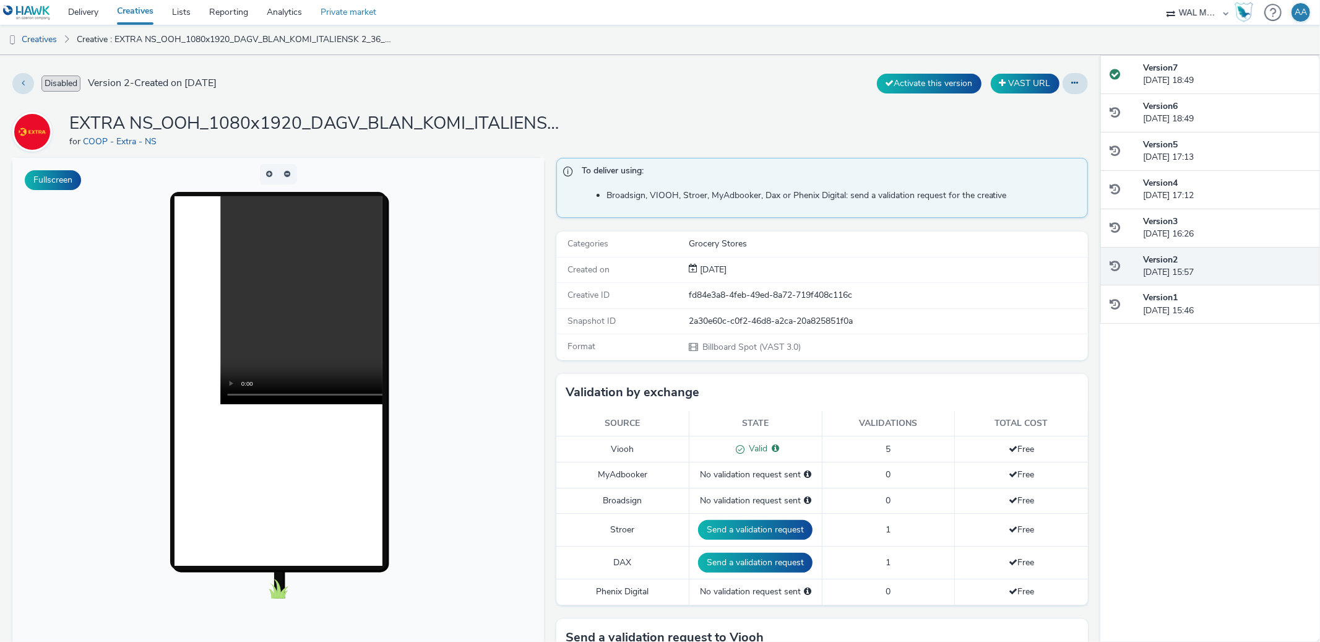
click at [345, 7] on link "Private market" at bounding box center [348, 12] width 74 height 25
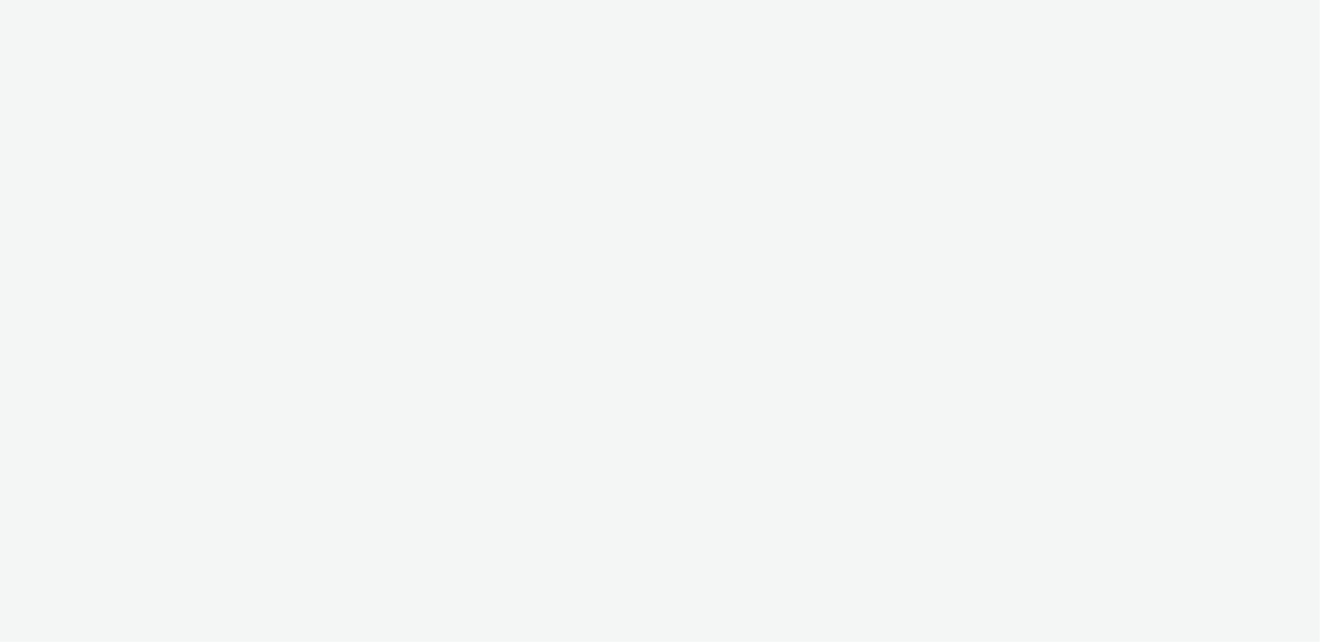
select select "10bae079-8a11-4fca-8b47-9e5fc357b551"
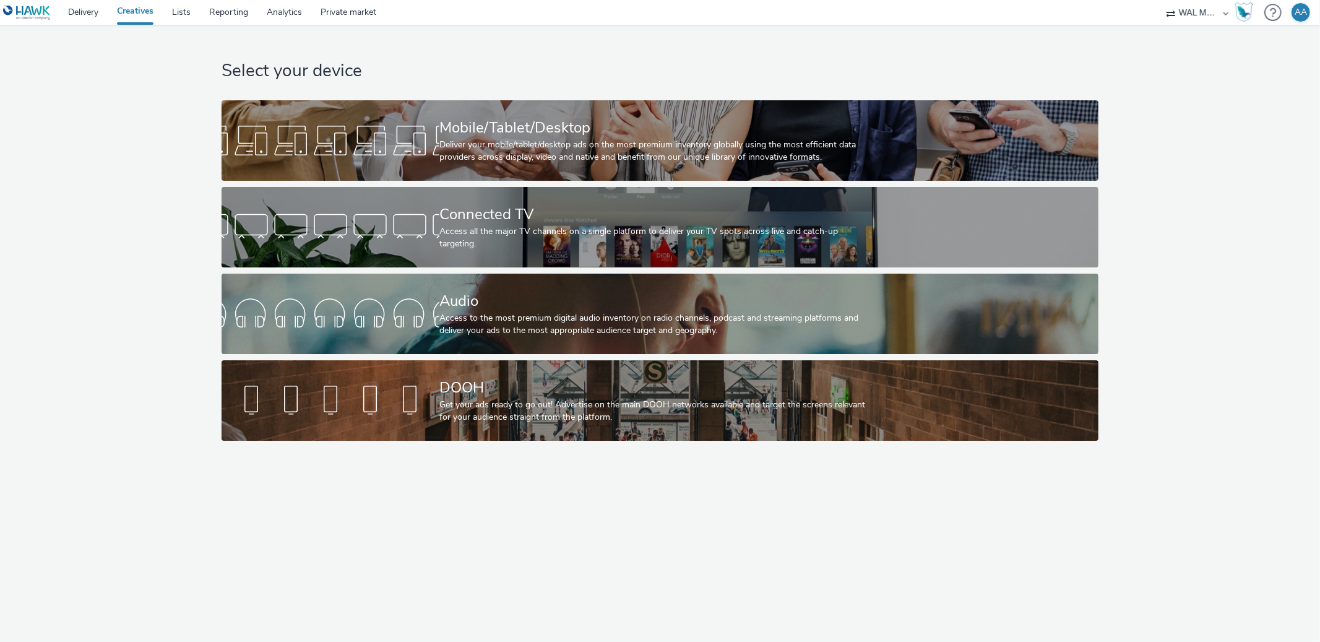
click at [1307, 11] on div "AA" at bounding box center [1301, 12] width 20 height 20
click at [1237, 84] on strong "Platform & Organizations" at bounding box center [1253, 81] width 102 height 12
select select "10bae079-8a11-4fca-8b47-9e5fc357b551"
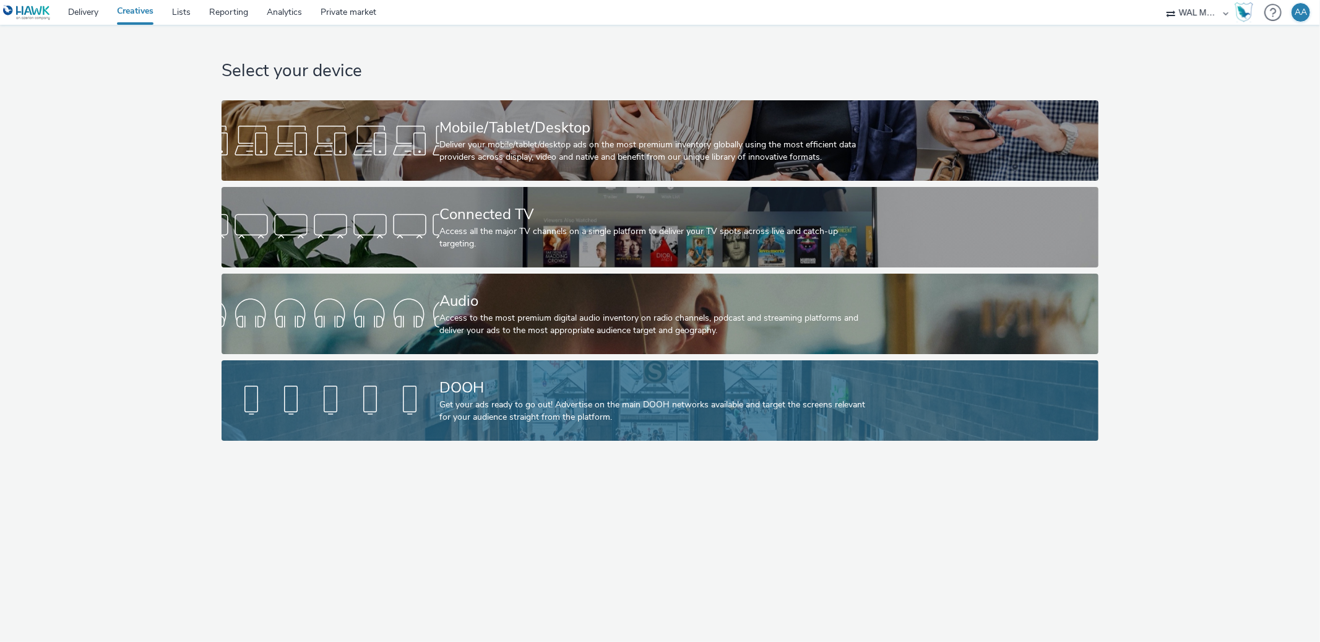
click at [547, 411] on div "Get your ads ready to go out! Advertise on the main DOOH networks available and…" at bounding box center [657, 410] width 436 height 25
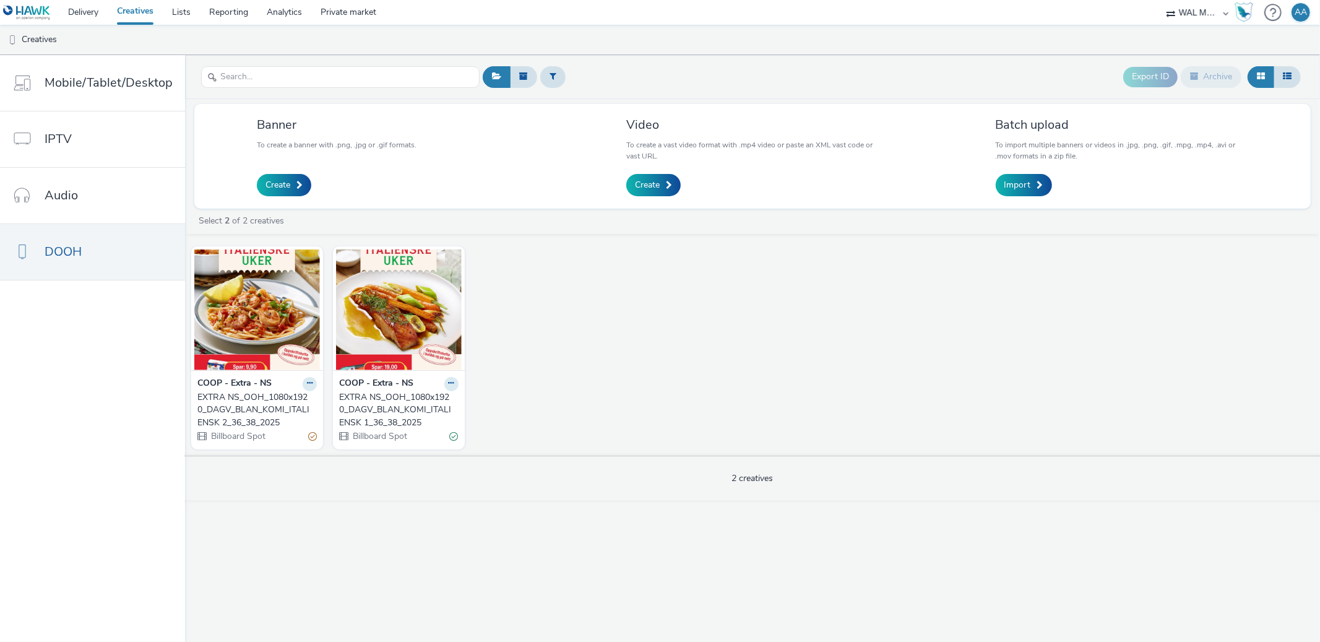
click at [250, 400] on div "EXTRA NS_OOH_1080x1920_DAGV_BLAN_KOMI_ITALIENSK 2_36_38_2025" at bounding box center [254, 410] width 114 height 38
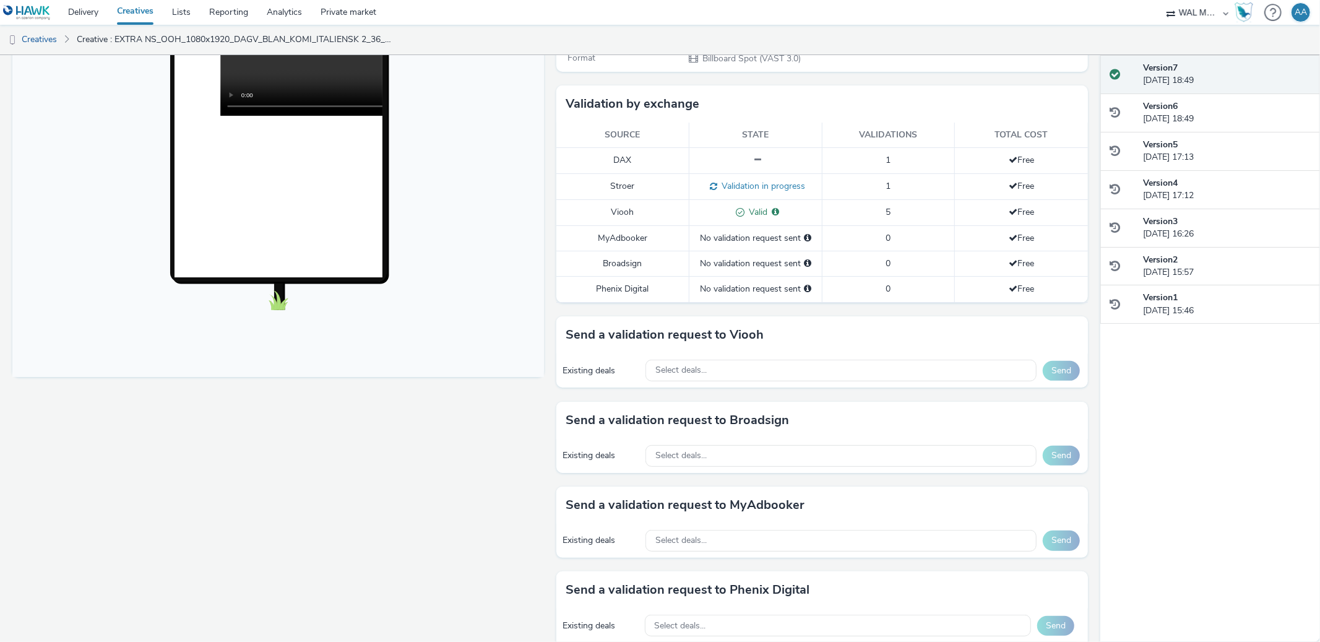
scroll to position [535, 0]
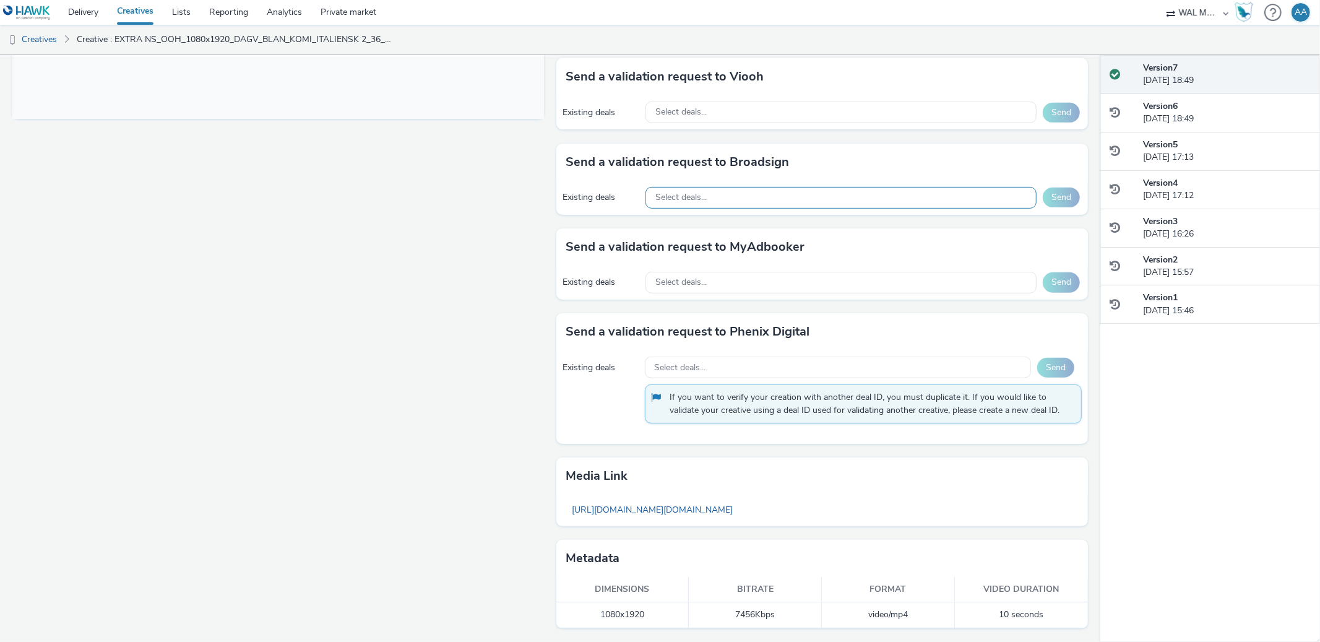
click at [731, 197] on div "Select deals..." at bounding box center [840, 198] width 391 height 22
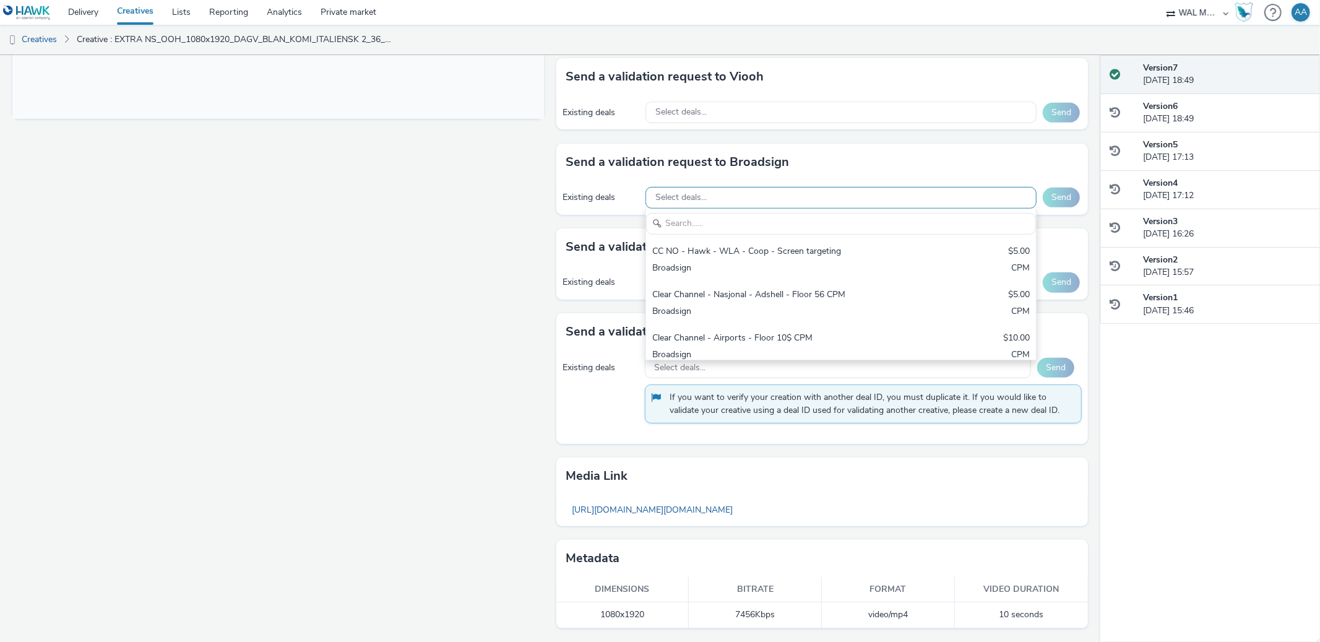
type input "2f769696-8353-47b8-a595-de601699ac7f"
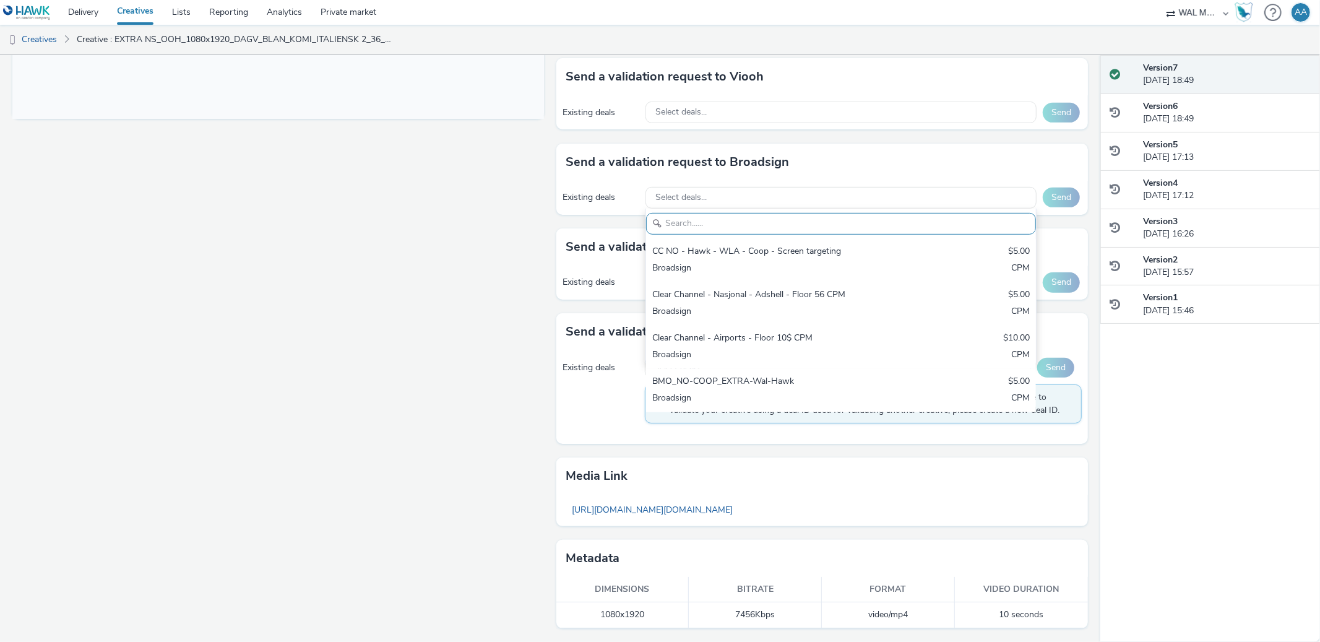
paste input "BMO_NO-COOP_EXTRA-Wal-Hawk"
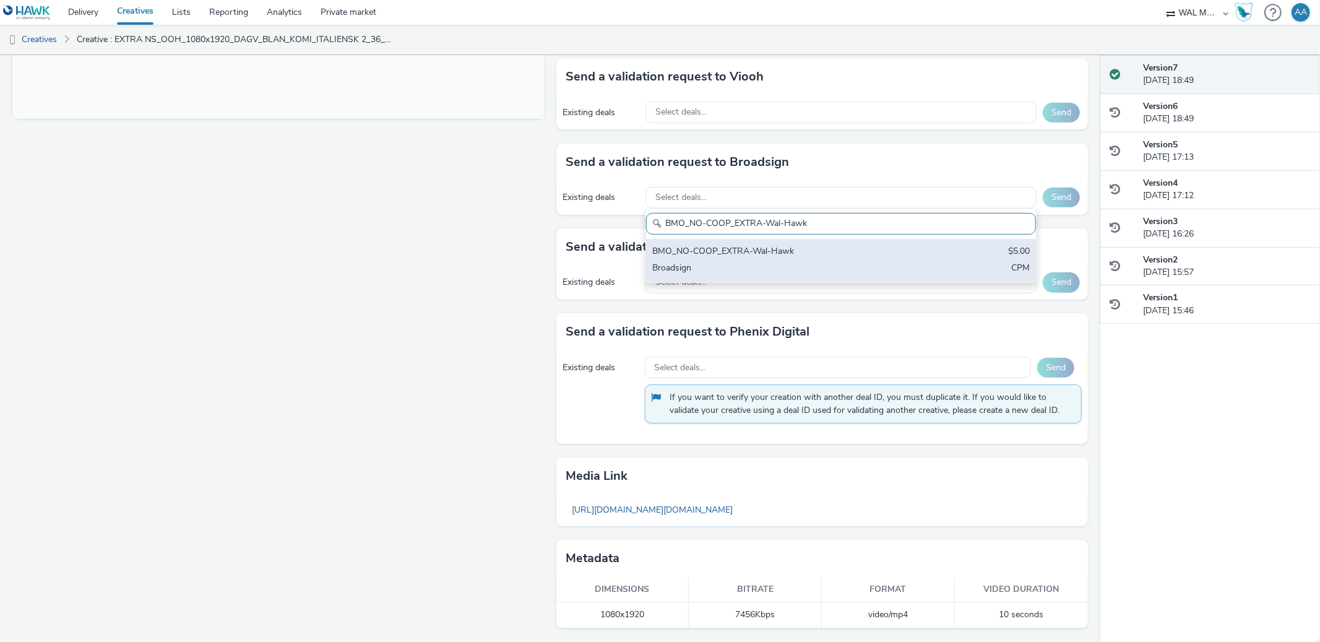
type input "BMO_NO-COOP_EXTRA-Wal-Hawk"
click at [903, 264] on div "BMO_NO-COOP_EXTRA-Wal-Hawk $5.00 Broadsign CPM" at bounding box center [841, 260] width 390 height 43
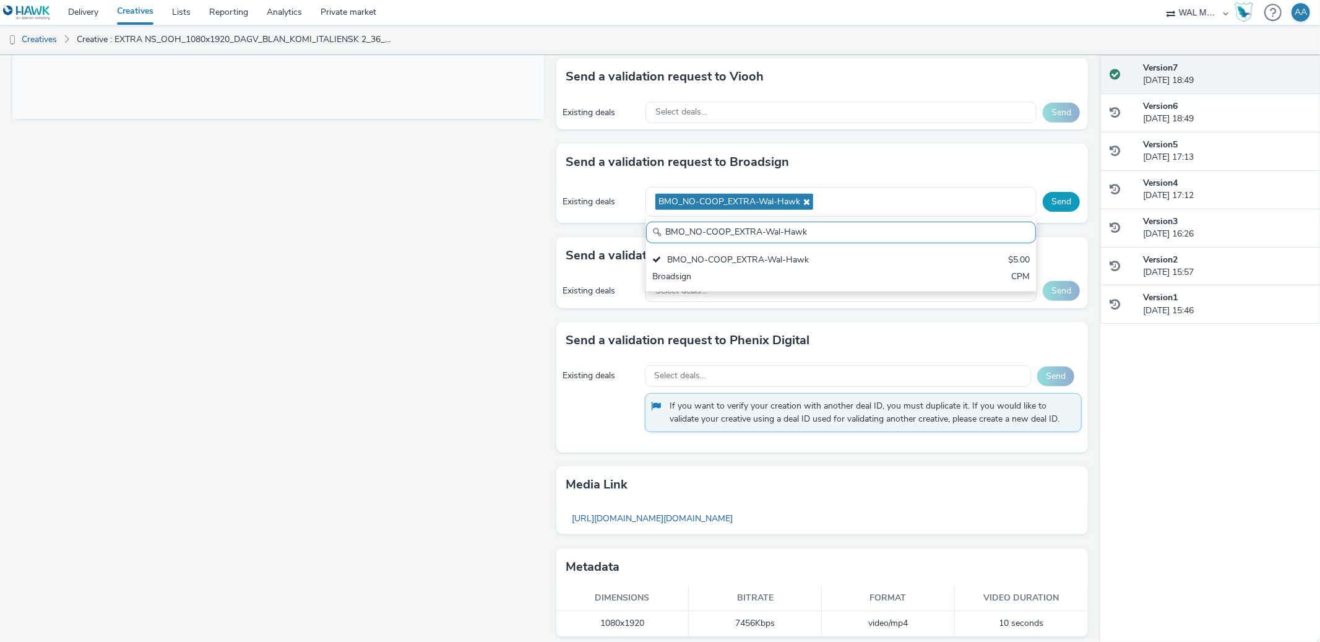
click at [1057, 203] on button "Send" at bounding box center [1060, 202] width 37 height 20
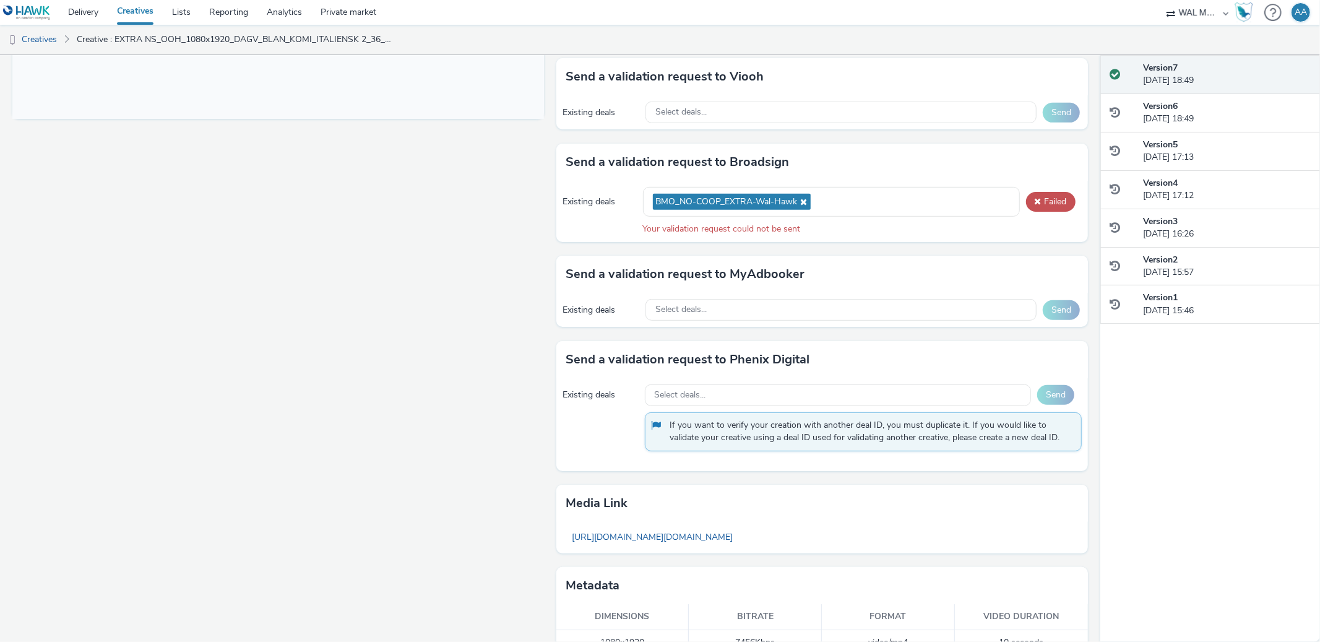
scroll to position [0, 0]
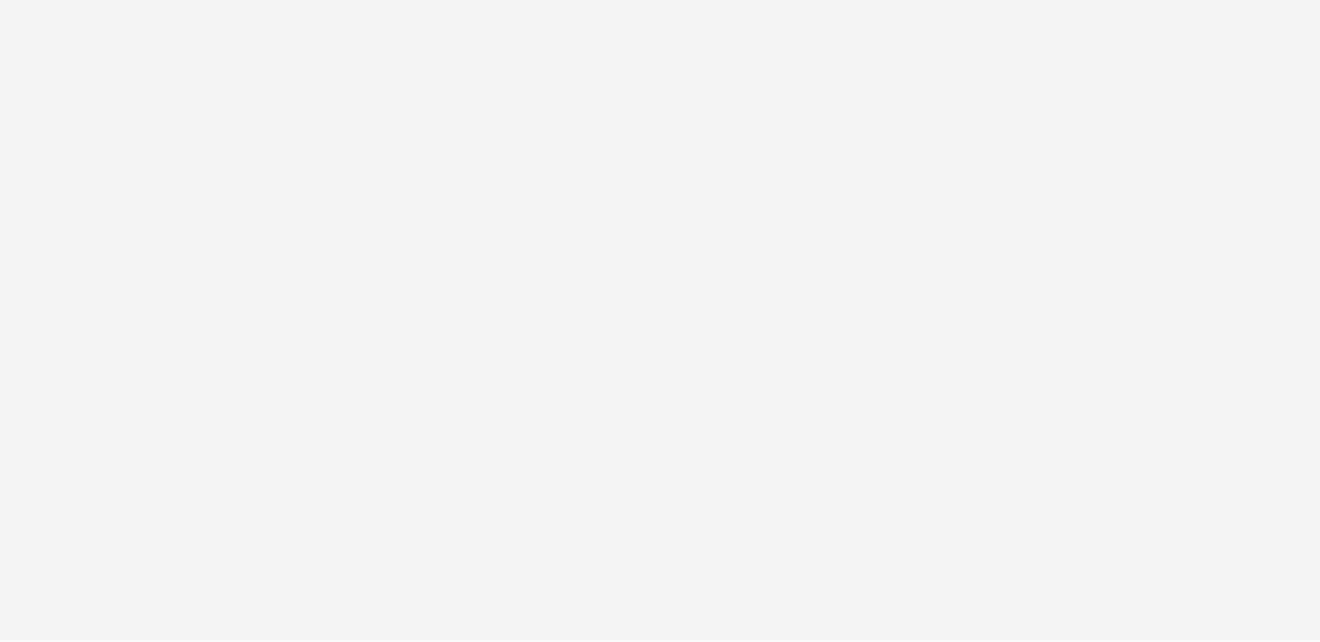
select select "10bae079-8a11-4fca-8b47-9e5fc357b551"
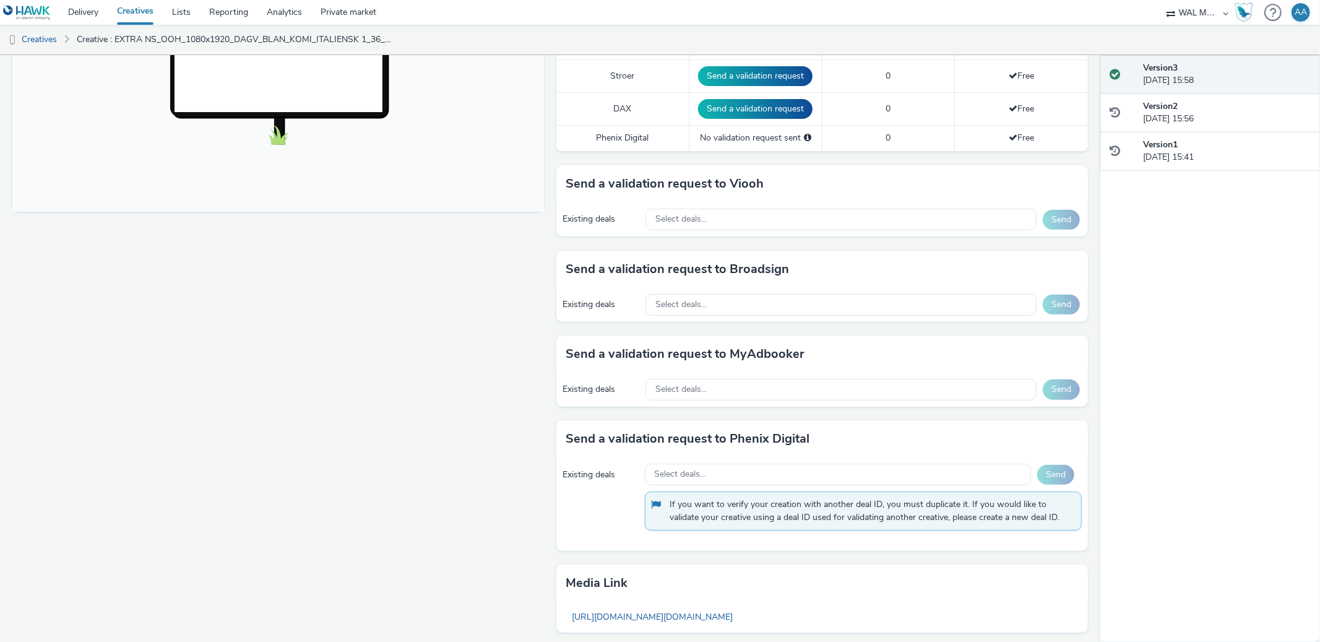
scroll to position [549, 0]
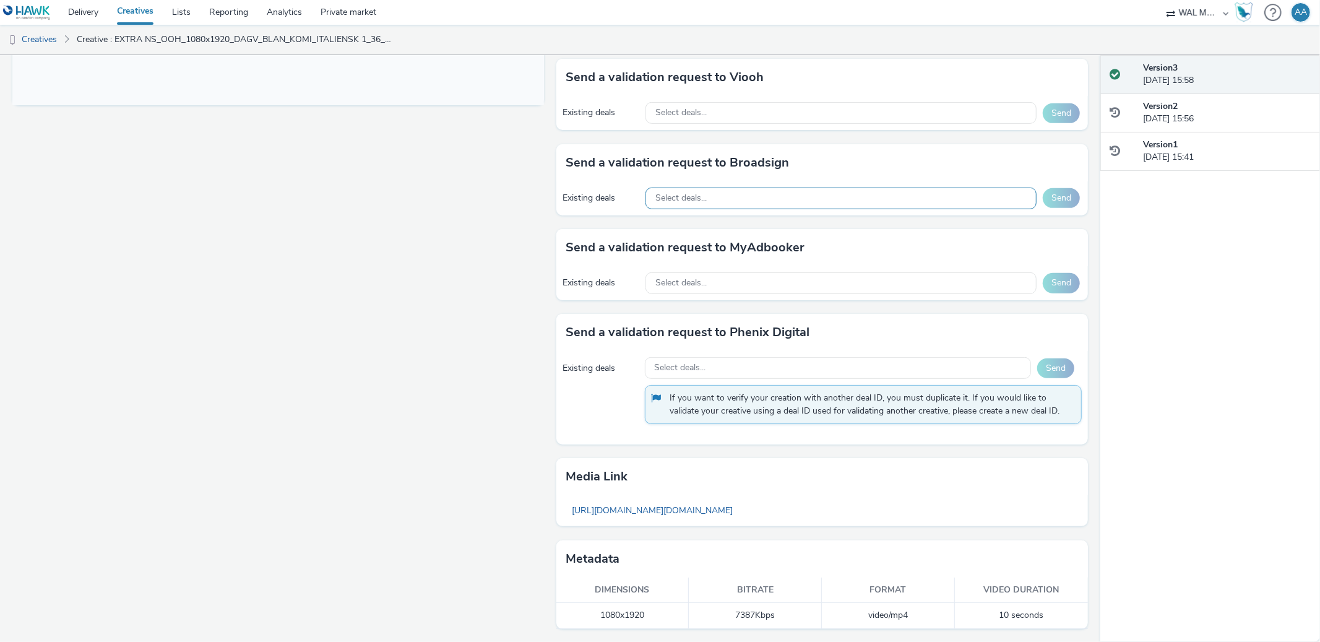
click at [742, 201] on div "Select deals..." at bounding box center [840, 198] width 391 height 22
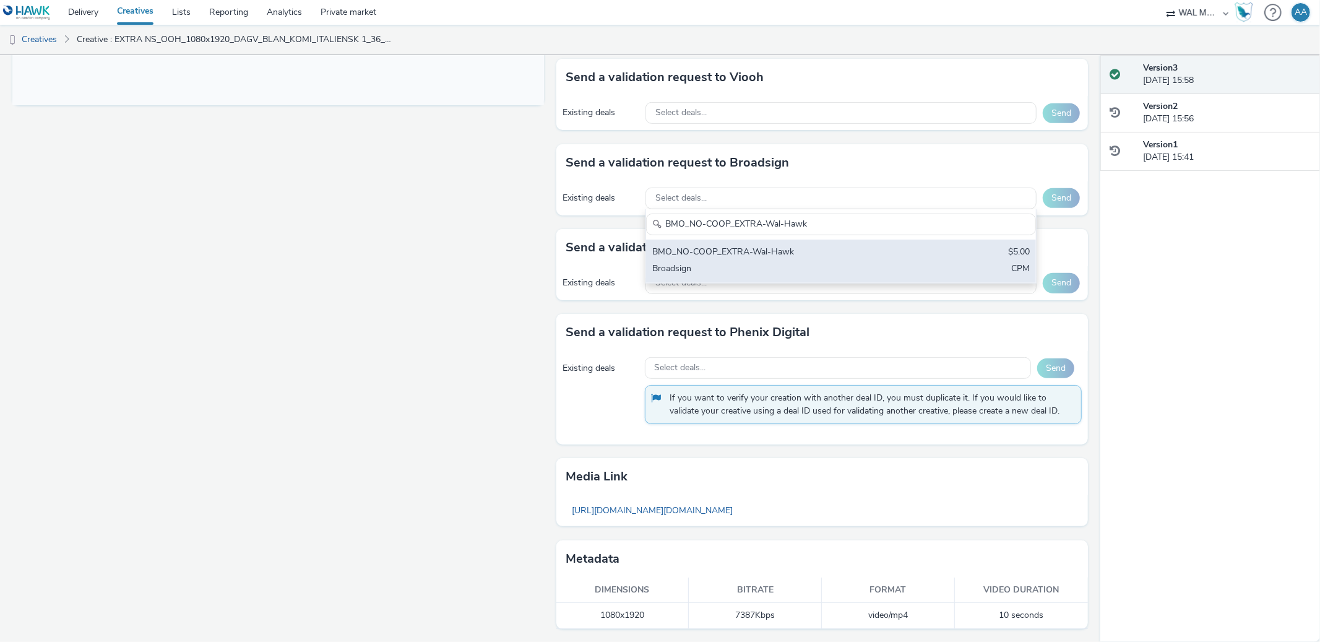
type input "BMO_NO-COOP_EXTRA-Wal-Hawk"
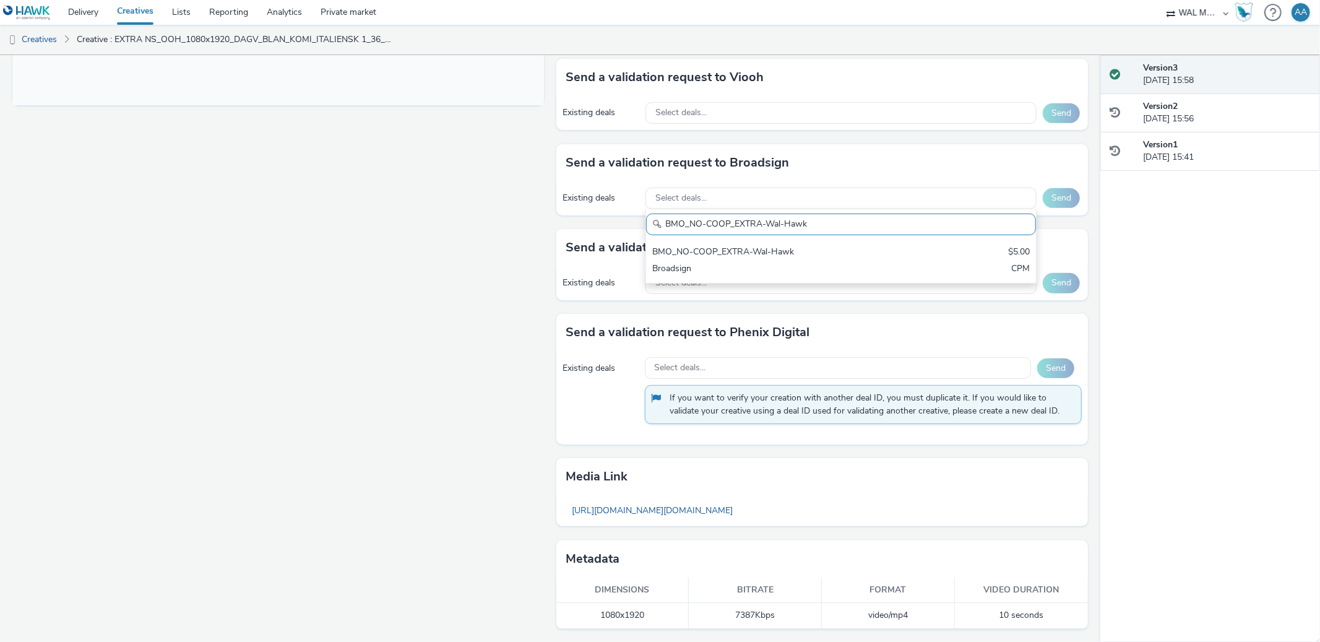
drag, startPoint x: 993, startPoint y: 251, endPoint x: 1029, endPoint y: 215, distance: 50.7
click at [993, 251] on div "BMO_NO-COOP_EXTRA-Wal-Hawk $5.00 Broadsign CPM" at bounding box center [841, 260] width 390 height 43
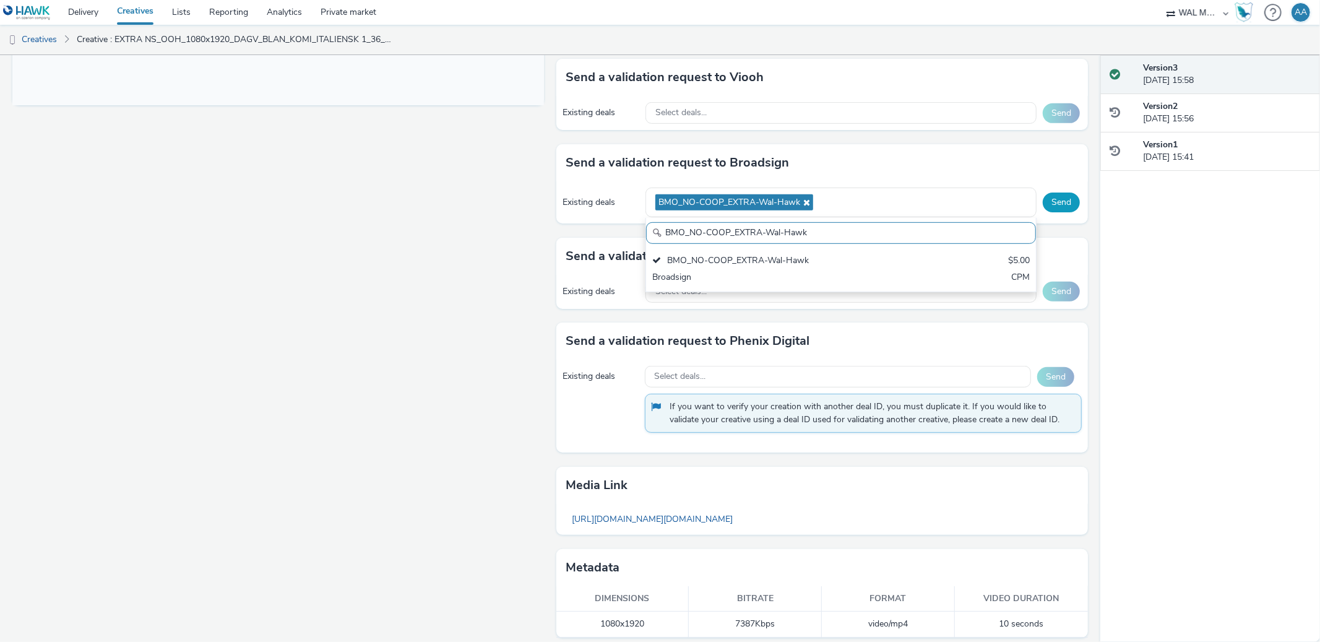
click at [1042, 200] on button "Send" at bounding box center [1060, 202] width 37 height 20
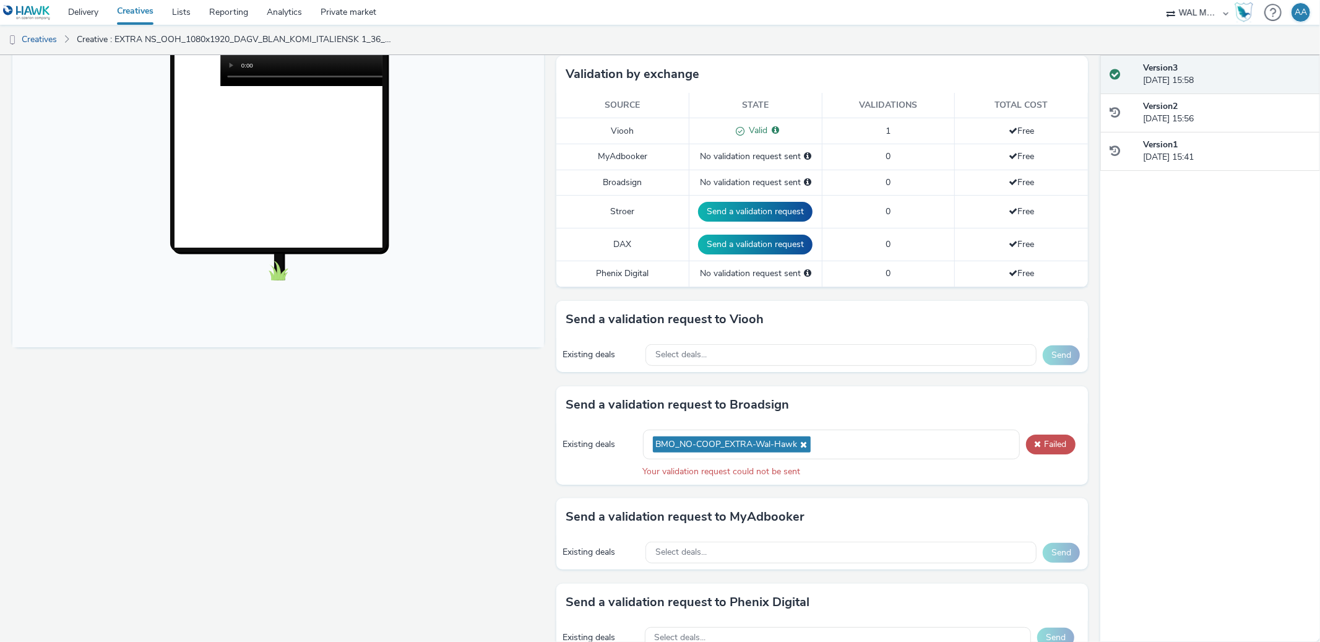
scroll to position [307, 0]
click at [1033, 444] on span at bounding box center [1037, 443] width 9 height 11
click at [1030, 444] on button "Failed" at bounding box center [1050, 444] width 49 height 20
